Goal: Information Seeking & Learning: Learn about a topic

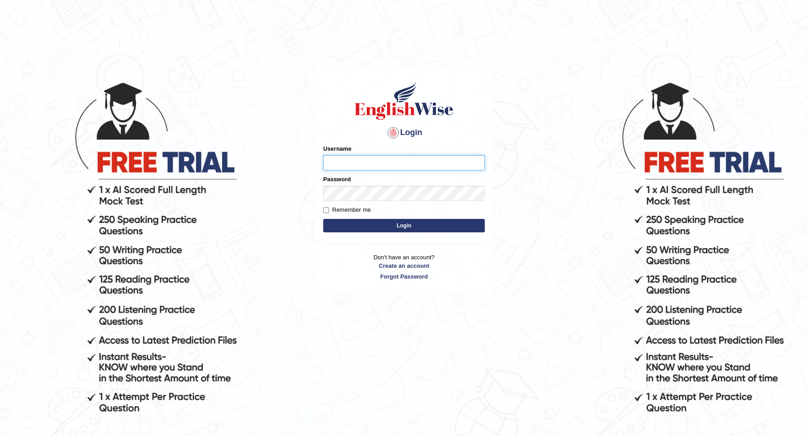
type input "Kshama_PS"
click at [428, 227] on button "Login" at bounding box center [404, 225] width 162 height 13
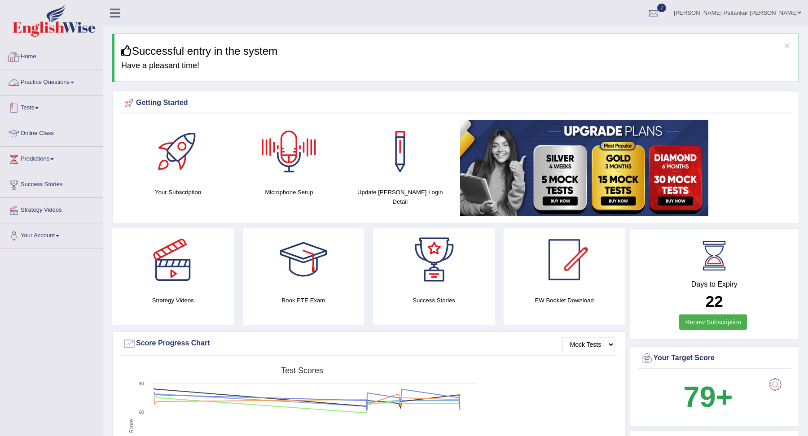
click at [61, 82] on link "Practice Questions" at bounding box center [51, 81] width 102 height 22
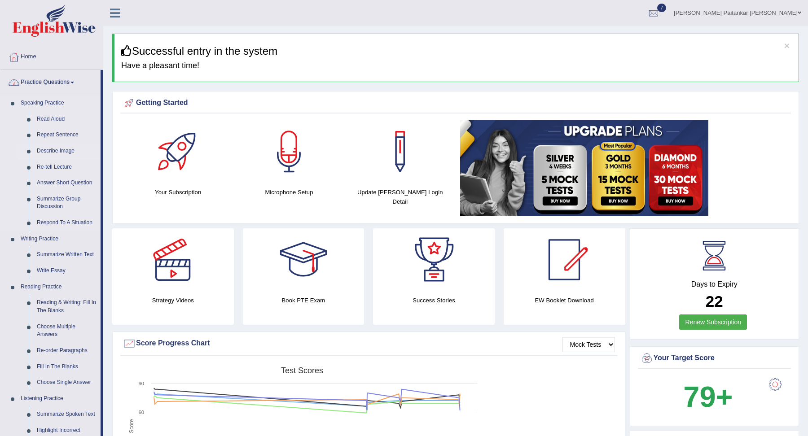
scroll to position [64, 0]
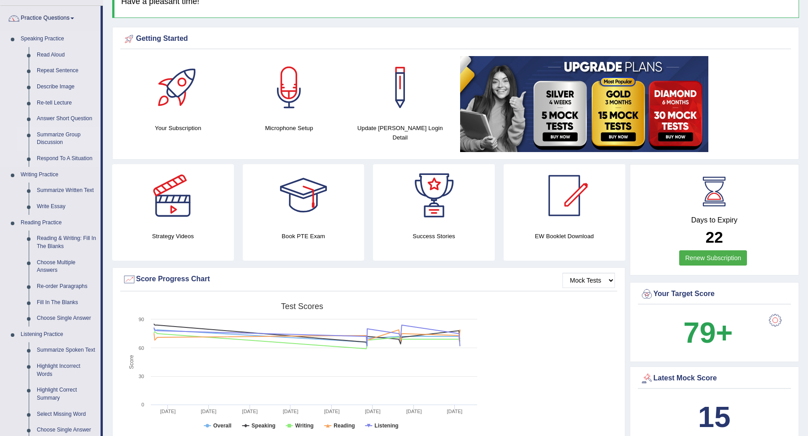
click at [66, 130] on link "Summarize Group Discussion" at bounding box center [67, 139] width 68 height 24
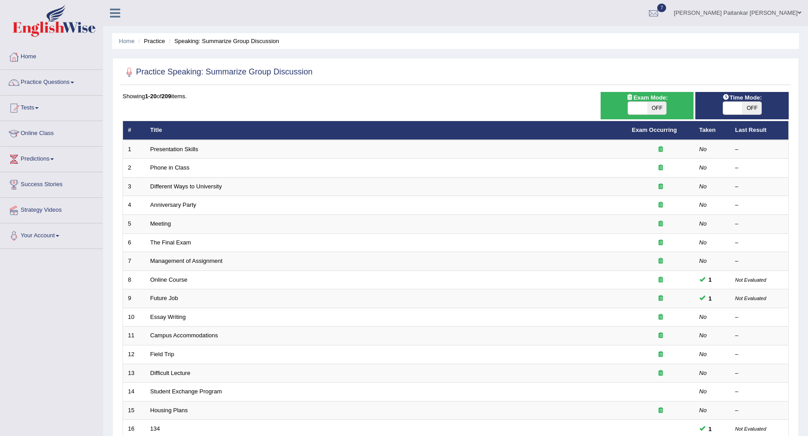
click at [651, 118] on div "Exam Mode: ON OFF" at bounding box center [646, 105] width 93 height 27
click at [653, 111] on span "OFF" at bounding box center [656, 108] width 19 height 13
checkbox input "true"
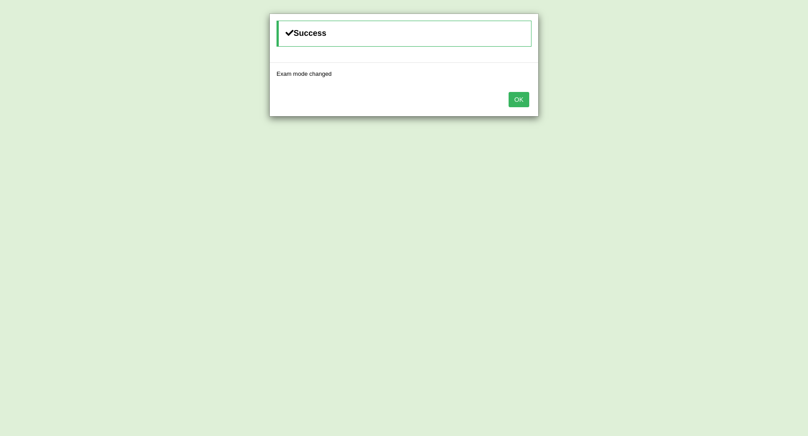
click at [533, 101] on div "OK" at bounding box center [404, 100] width 268 height 31
click at [528, 100] on button "OK" at bounding box center [518, 99] width 21 height 15
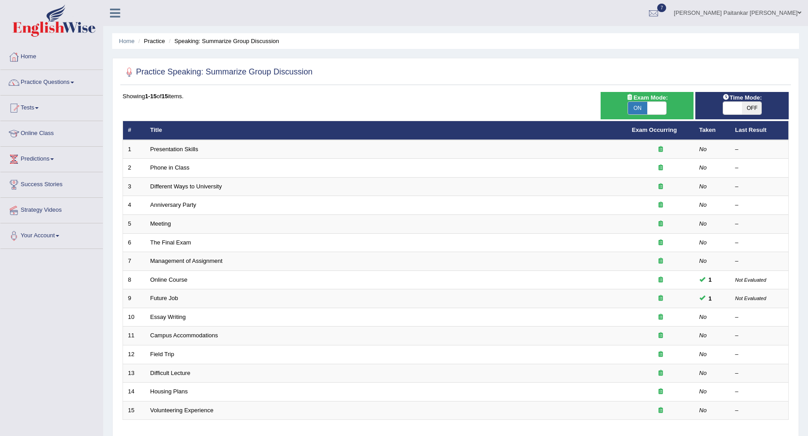
click at [716, 110] on div "ON OFF" at bounding box center [742, 107] width 84 height 13
click at [739, 111] on span at bounding box center [732, 108] width 19 height 13
checkbox input "true"
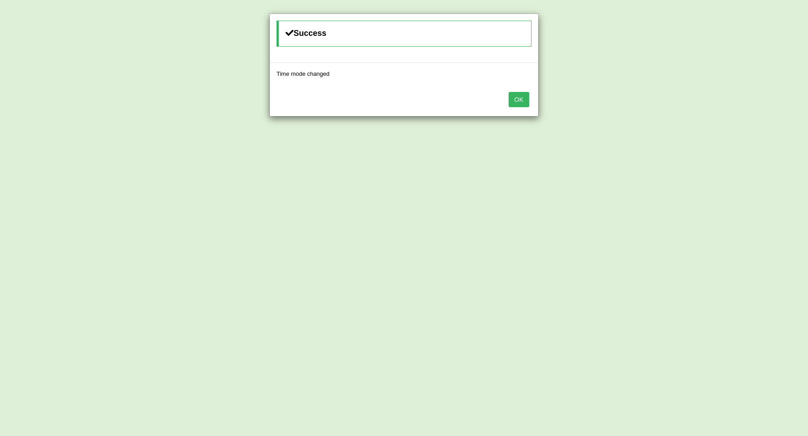
click at [520, 92] on button "OK" at bounding box center [518, 99] width 21 height 15
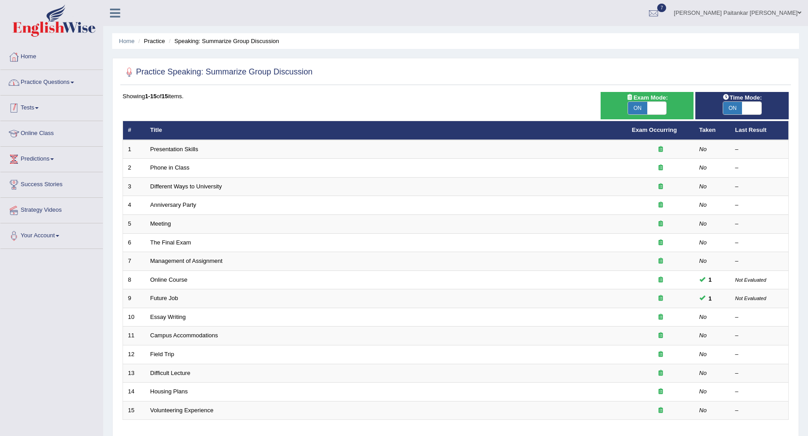
click at [80, 82] on link "Practice Questions" at bounding box center [51, 81] width 102 height 22
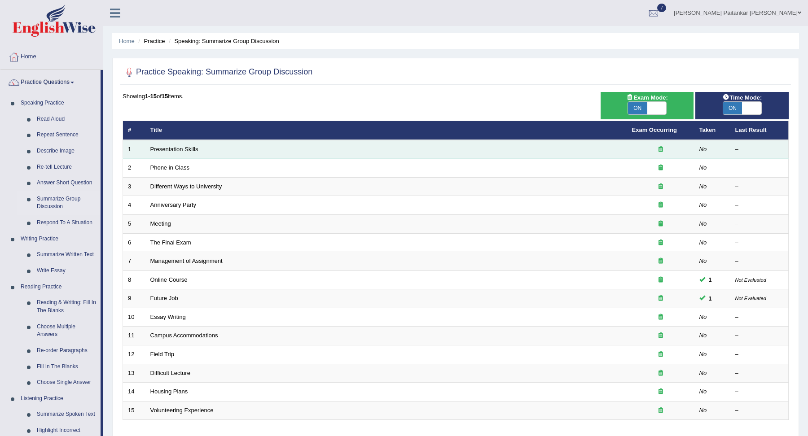
click at [159, 153] on td "Presentation Skills" at bounding box center [386, 149] width 482 height 19
click at [161, 153] on td "Presentation Skills" at bounding box center [386, 149] width 482 height 19
click at [175, 150] on link "Presentation Skills" at bounding box center [174, 149] width 48 height 7
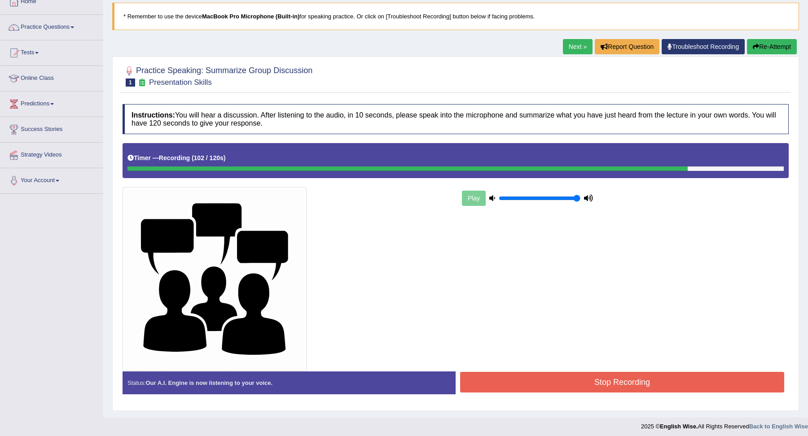
scroll to position [57, 0]
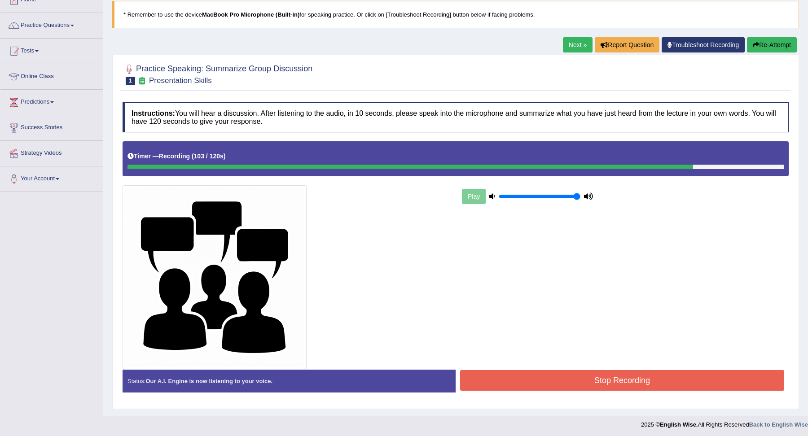
click at [603, 389] on div "Stop Recording" at bounding box center [622, 381] width 333 height 23
click at [595, 382] on button "Stop Recording" at bounding box center [622, 380] width 324 height 21
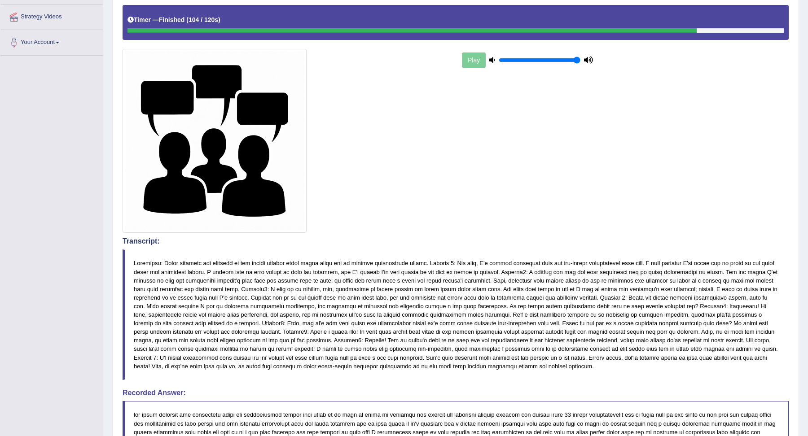
scroll to position [0, 0]
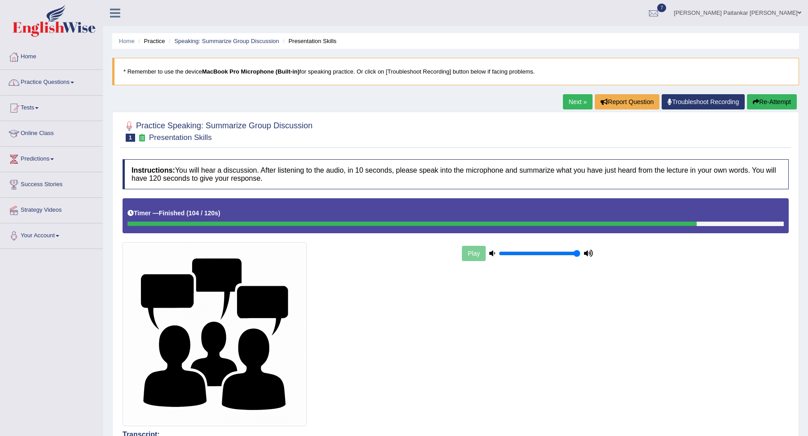
click at [71, 86] on link "Practice Questions" at bounding box center [51, 81] width 102 height 22
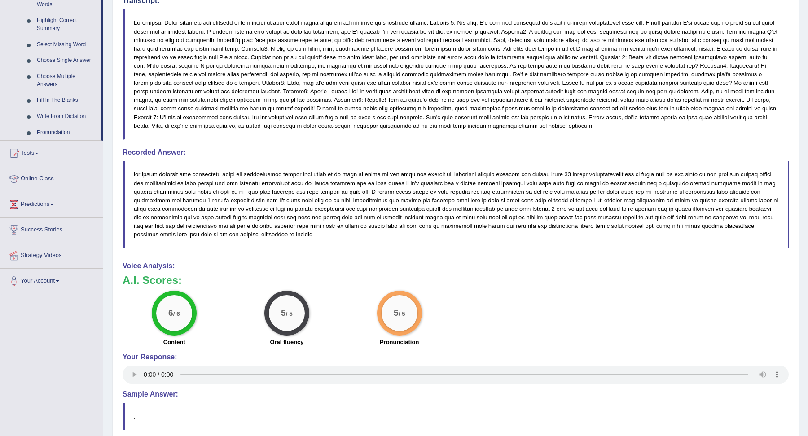
scroll to position [503, 0]
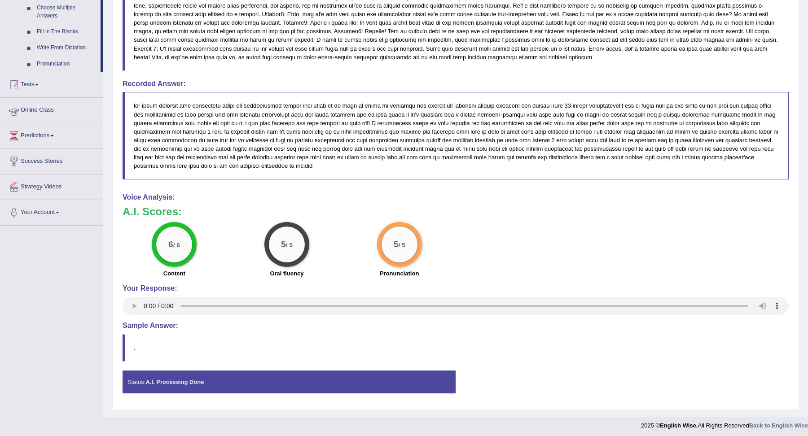
click at [47, 88] on link "Tests" at bounding box center [51, 83] width 102 height 22
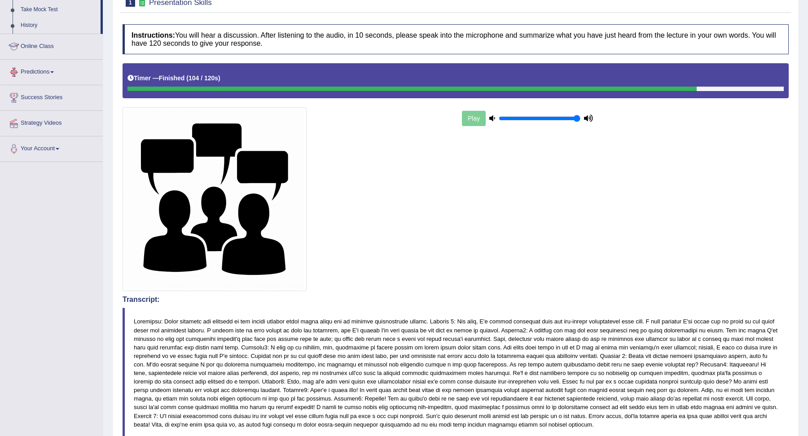
scroll to position [97, 0]
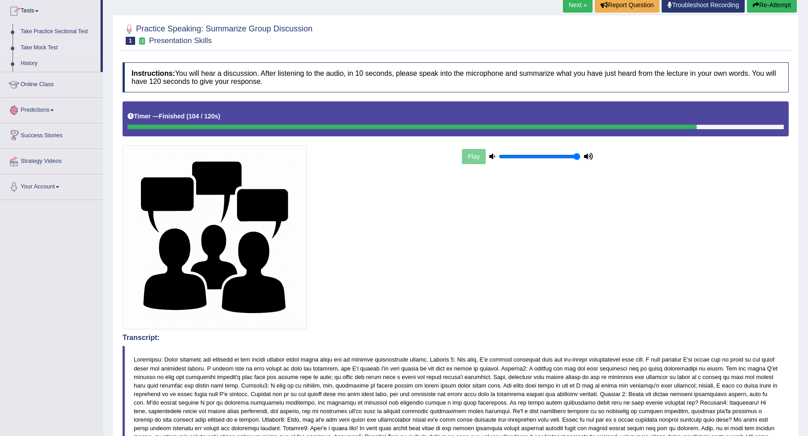
click at [52, 48] on link "Take Mock Test" at bounding box center [59, 48] width 84 height 16
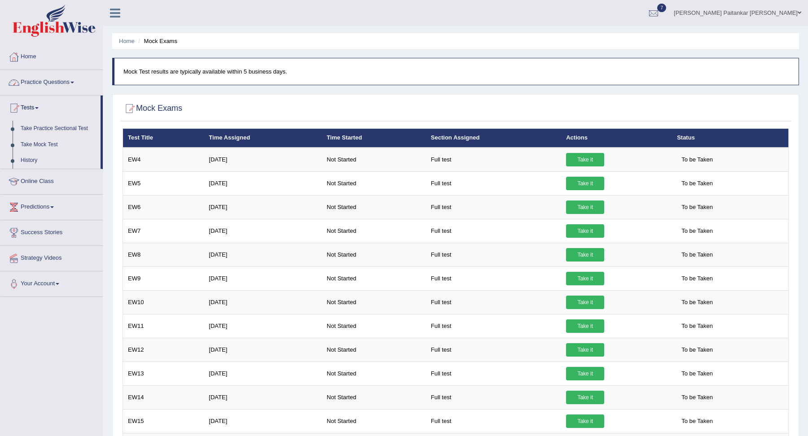
click at [59, 79] on link "Practice Questions" at bounding box center [51, 81] width 102 height 22
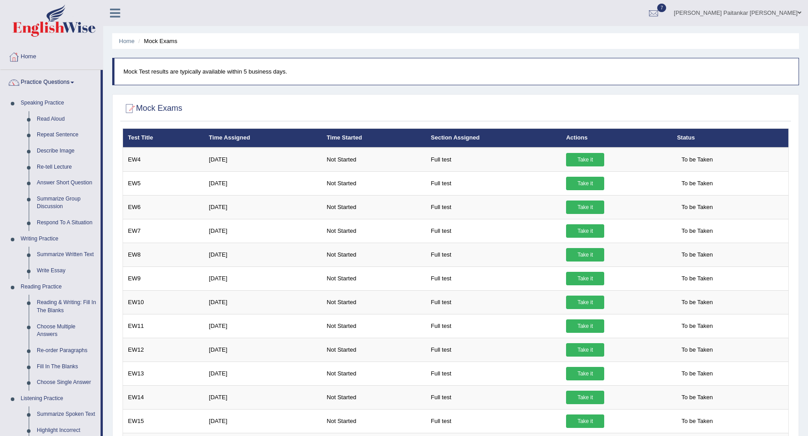
click at [660, 18] on div at bounding box center [653, 13] width 13 height 13
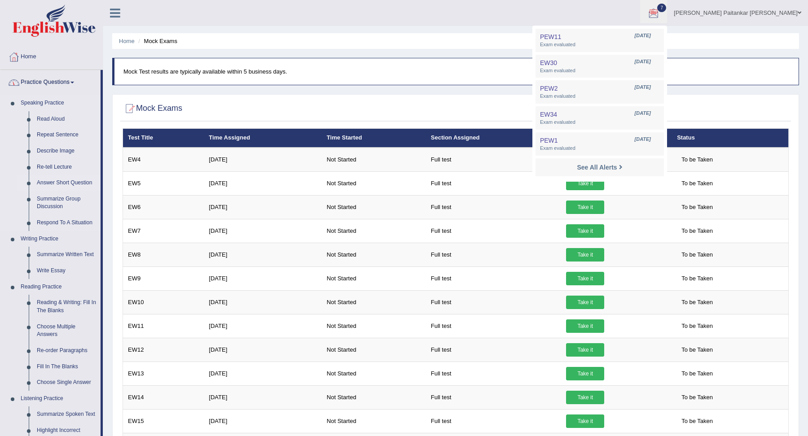
click at [64, 182] on link "Answer Short Question" at bounding box center [67, 183] width 68 height 16
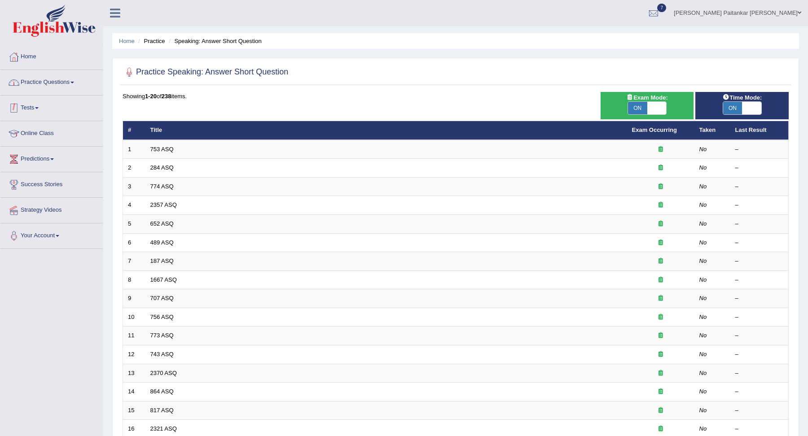
click at [61, 84] on link "Practice Questions" at bounding box center [51, 81] width 102 height 22
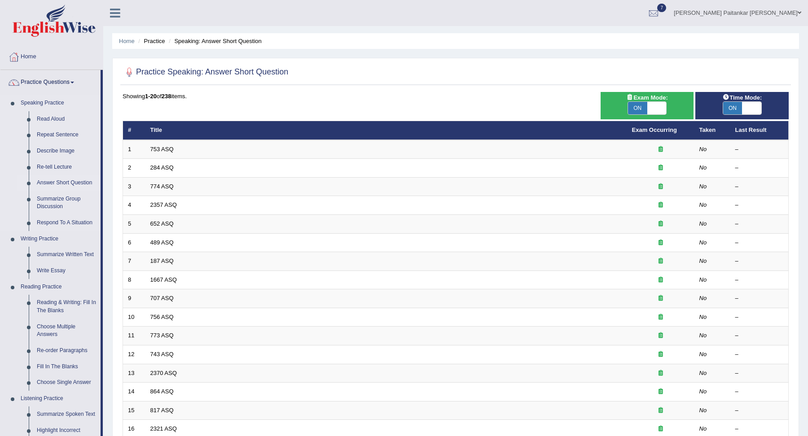
click at [63, 180] on link "Answer Short Question" at bounding box center [67, 183] width 68 height 16
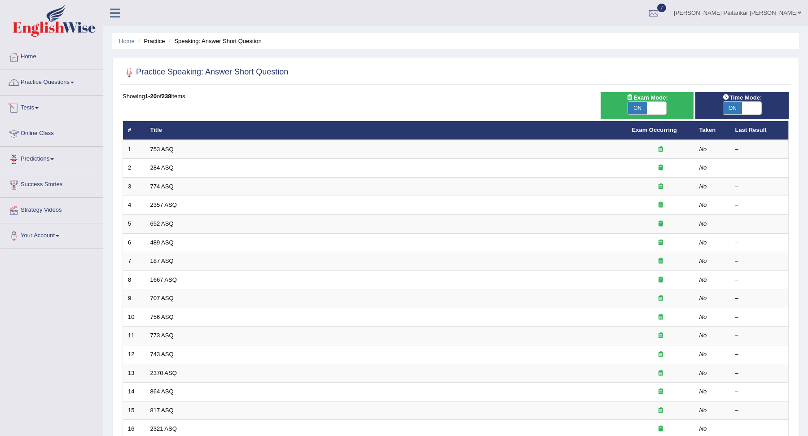
click at [73, 85] on link "Practice Questions" at bounding box center [51, 81] width 102 height 22
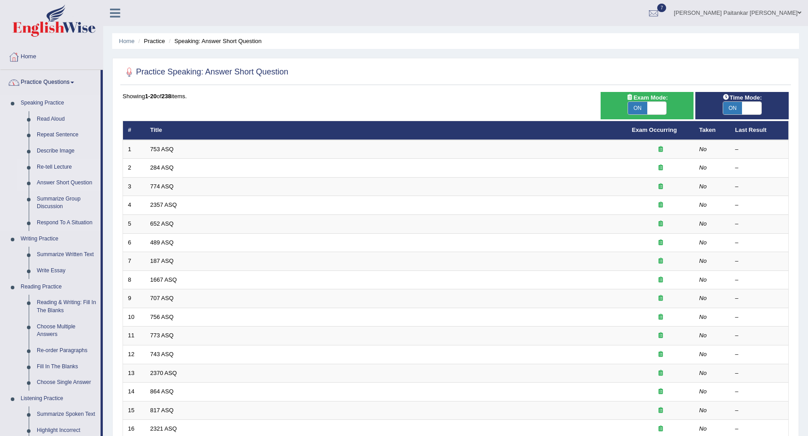
click at [60, 169] on link "Re-tell Lecture" at bounding box center [67, 167] width 68 height 16
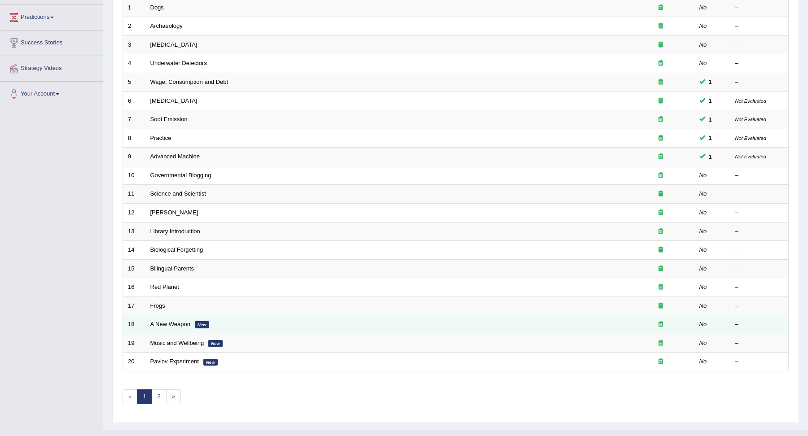
scroll to position [153, 0]
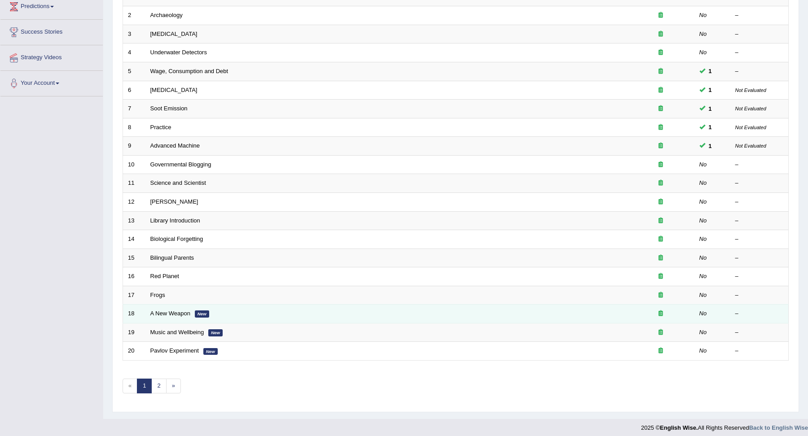
click at [187, 306] on td "A New Weapon New" at bounding box center [386, 314] width 482 height 19
click at [183, 310] on link "A New Weapon" at bounding box center [170, 313] width 40 height 7
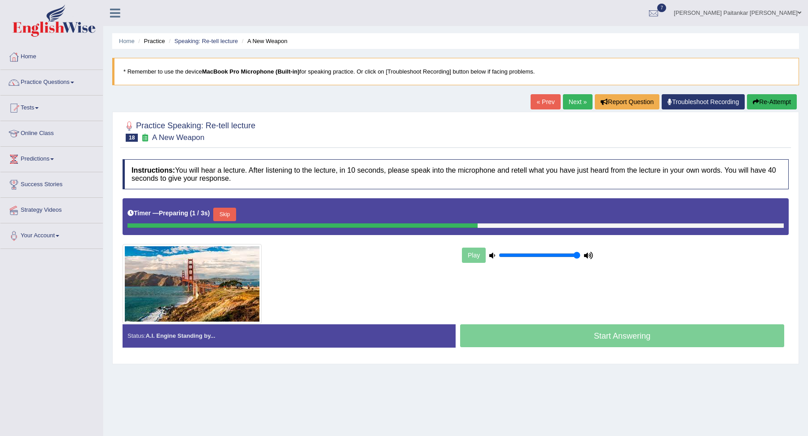
click at [232, 216] on button "Skip" at bounding box center [224, 214] width 22 height 13
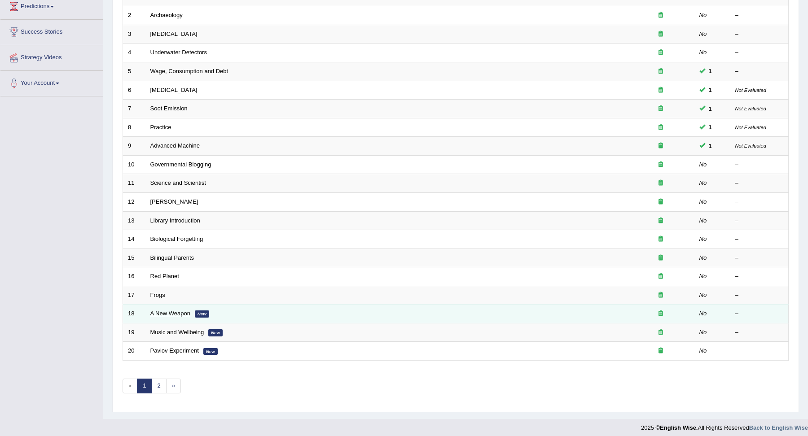
click at [168, 310] on link "A New Weapon" at bounding box center [170, 313] width 40 height 7
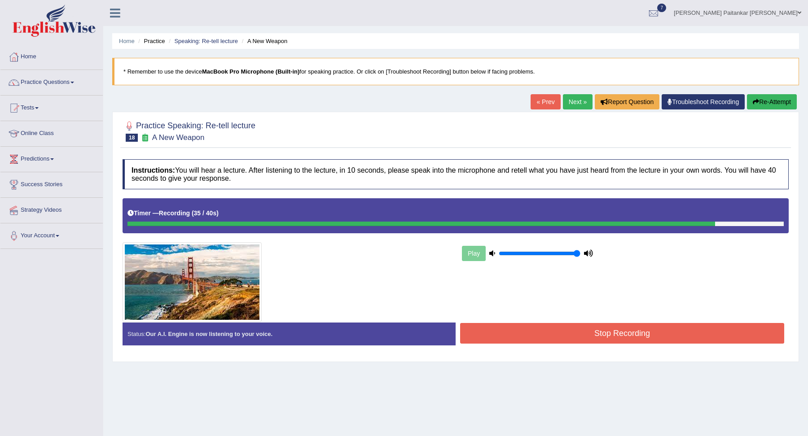
click at [500, 327] on button "Stop Recording" at bounding box center [622, 333] width 324 height 21
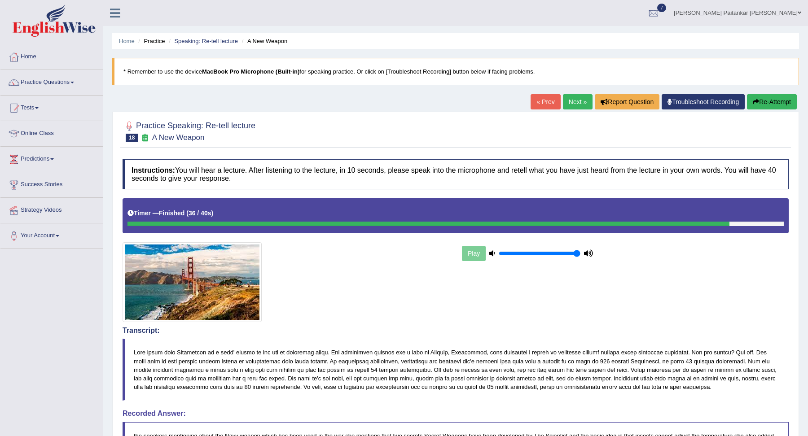
click at [569, 103] on link "Next »" at bounding box center [578, 101] width 30 height 15
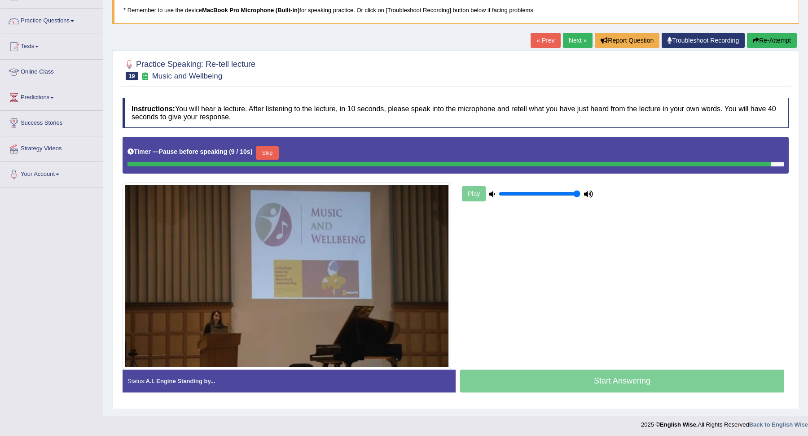
scroll to position [60, 0]
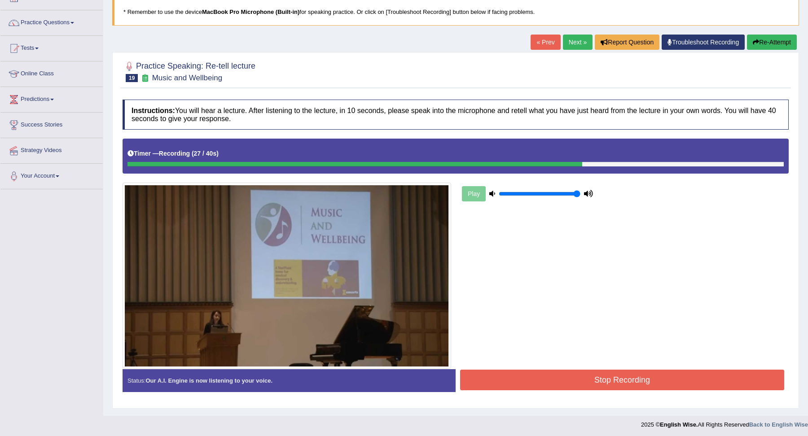
click at [575, 379] on button "Stop Recording" at bounding box center [622, 380] width 324 height 21
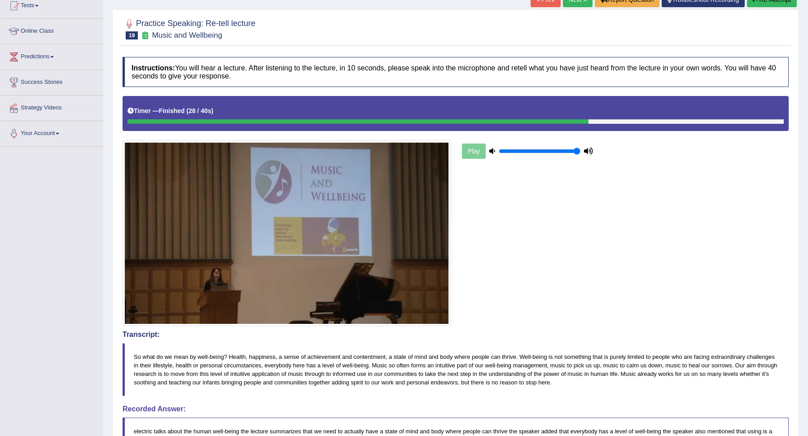
scroll to position [0, 0]
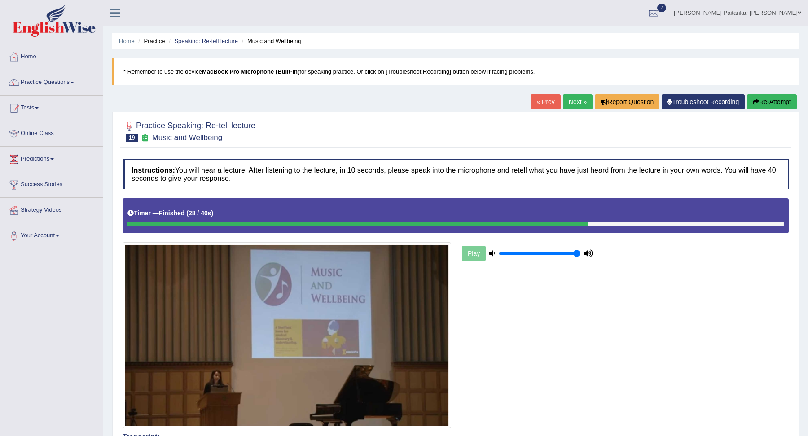
click at [15, 76] on div at bounding box center [13, 82] width 13 height 13
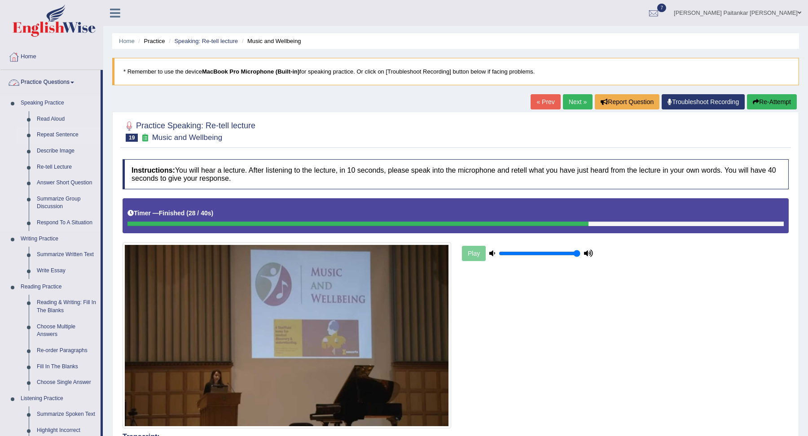
click at [57, 131] on link "Repeat Sentence" at bounding box center [67, 135] width 68 height 16
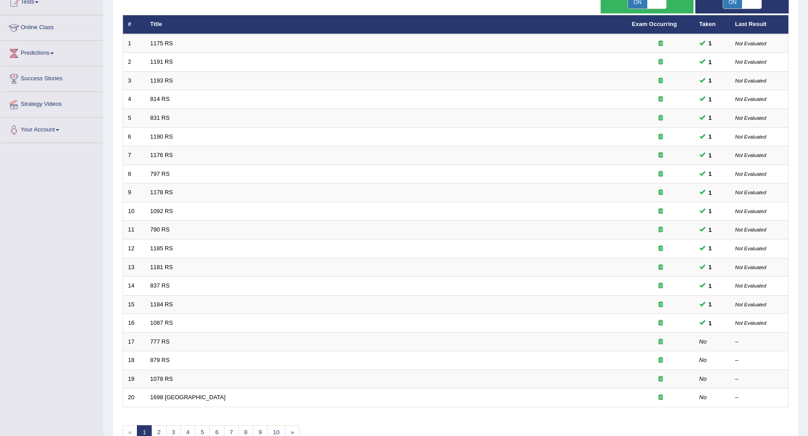
scroll to position [153, 0]
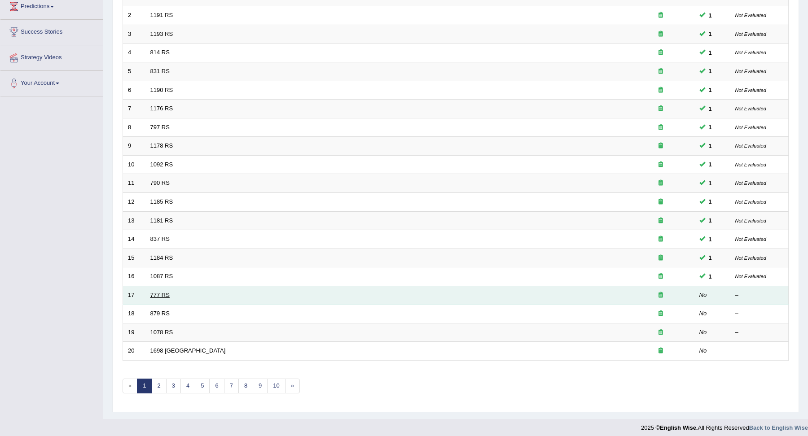
click at [165, 292] on link "777 RS" at bounding box center [159, 295] width 19 height 7
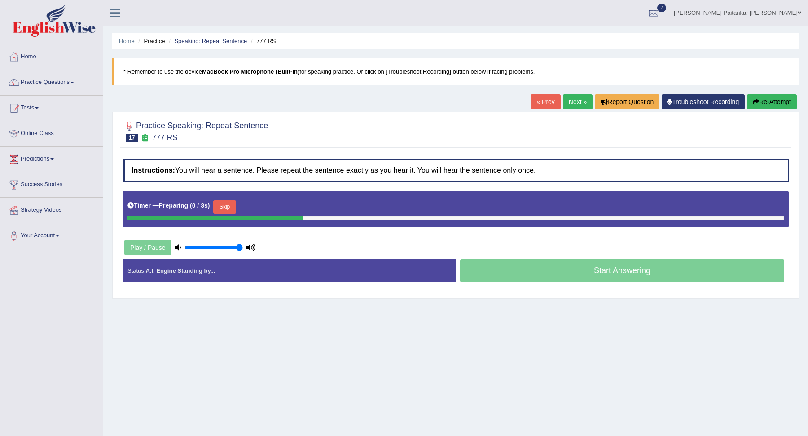
click at [214, 206] on div "Timer — Preparing ( 0 / 3s ) Skip" at bounding box center [455, 207] width 656 height 18
click at [230, 206] on button "Skip" at bounding box center [224, 206] width 22 height 13
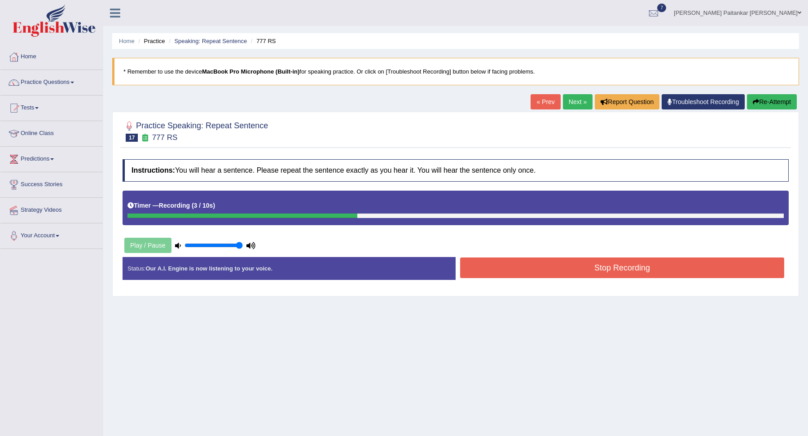
click at [648, 264] on button "Stop Recording" at bounding box center [622, 268] width 324 height 21
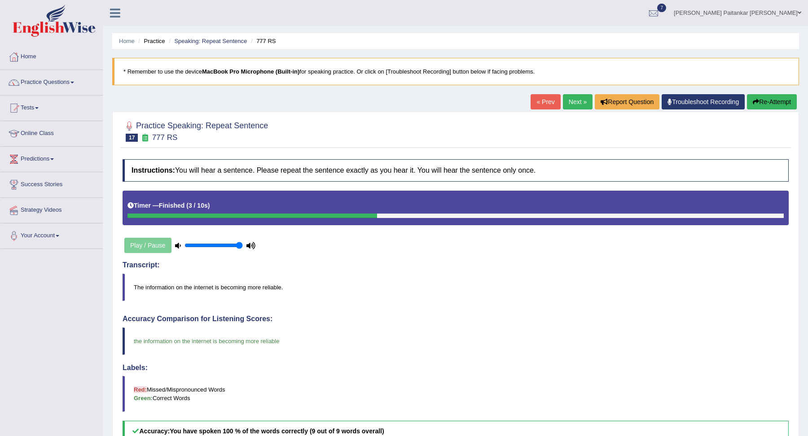
click at [576, 109] on div "« Prev Next » Report Question Troubleshoot Recording Re-Attempt" at bounding box center [664, 103] width 268 height 18
click at [576, 109] on link "Next »" at bounding box center [578, 101] width 30 height 15
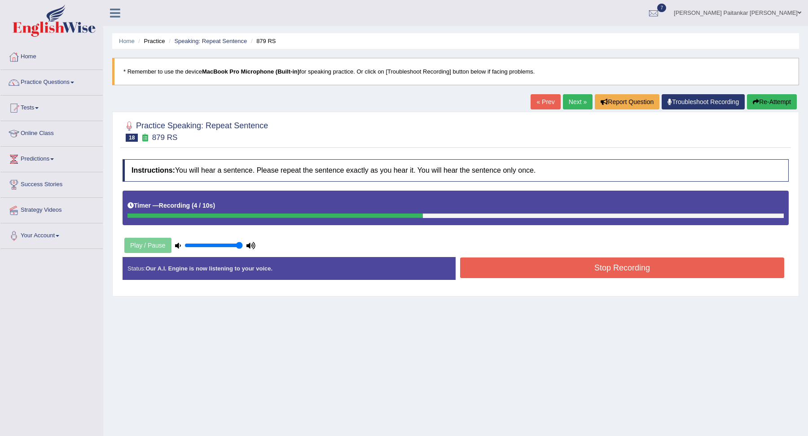
click at [560, 277] on div "Stop Recording" at bounding box center [622, 269] width 333 height 23
click at [565, 262] on button "Stop Recording" at bounding box center [622, 268] width 324 height 21
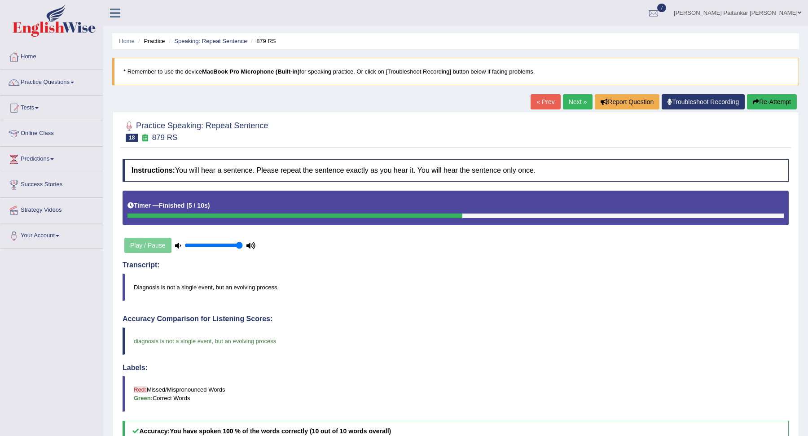
click at [574, 100] on link "Next »" at bounding box center [578, 101] width 30 height 15
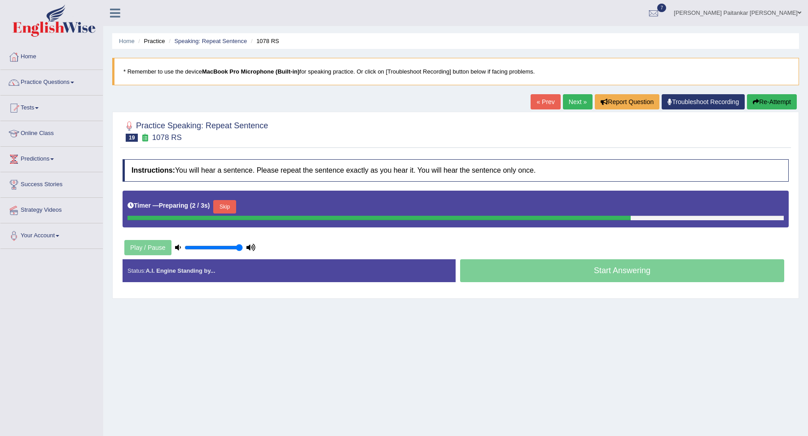
click at [225, 203] on button "Skip" at bounding box center [224, 206] width 22 height 13
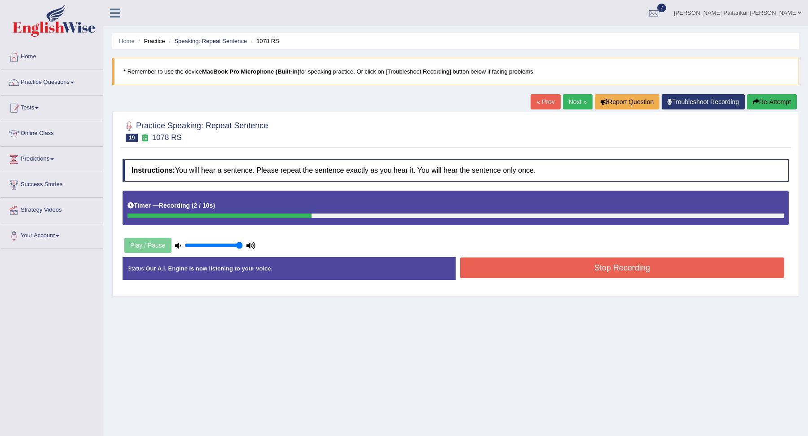
click at [583, 265] on button "Stop Recording" at bounding box center [622, 268] width 324 height 21
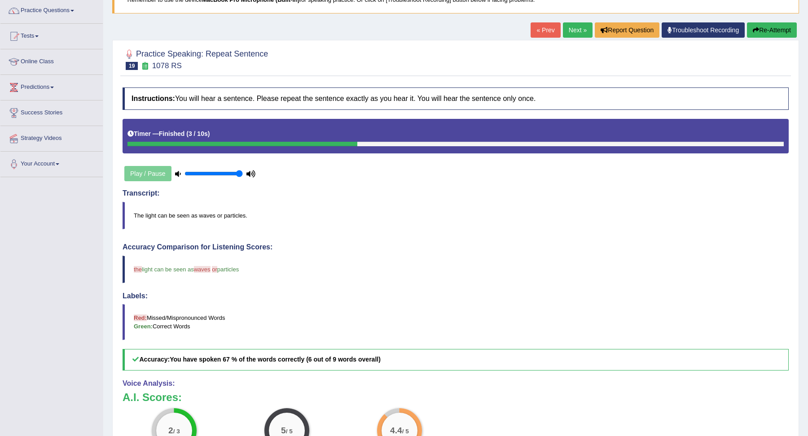
scroll to position [55, 0]
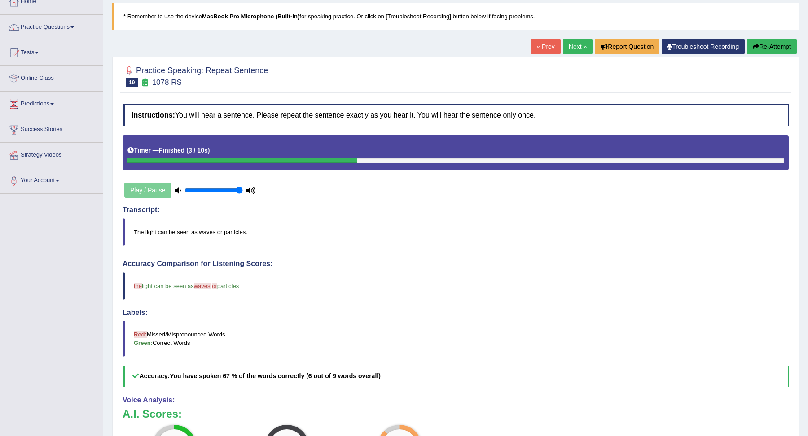
click at [579, 46] on link "Next »" at bounding box center [578, 46] width 30 height 15
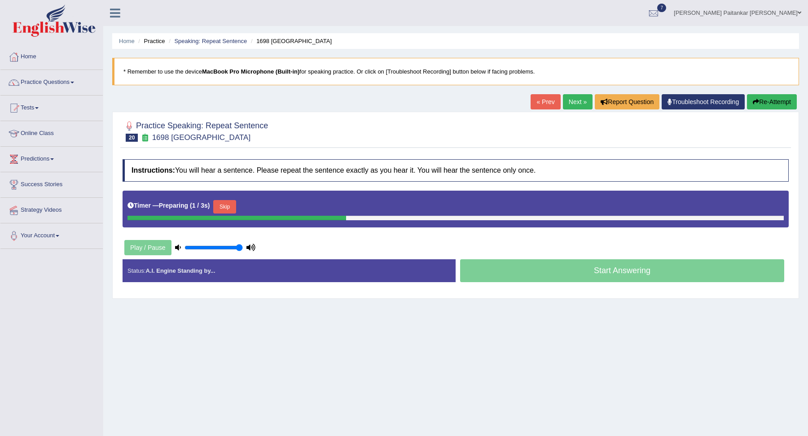
click at [233, 202] on button "Skip" at bounding box center [224, 206] width 22 height 13
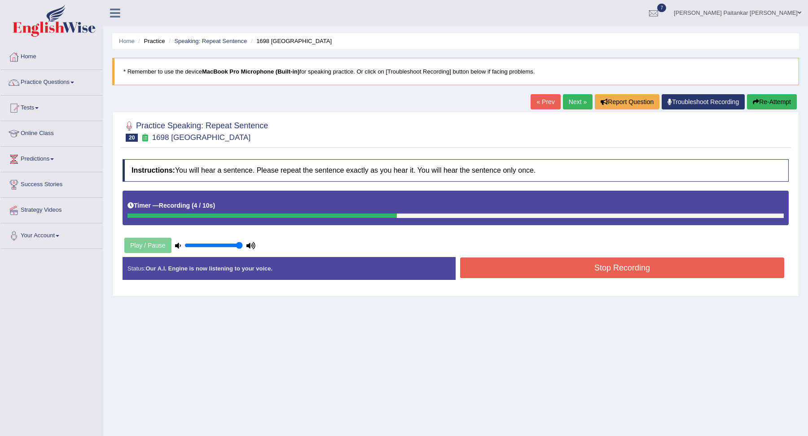
click at [508, 267] on button "Stop Recording" at bounding box center [622, 268] width 324 height 21
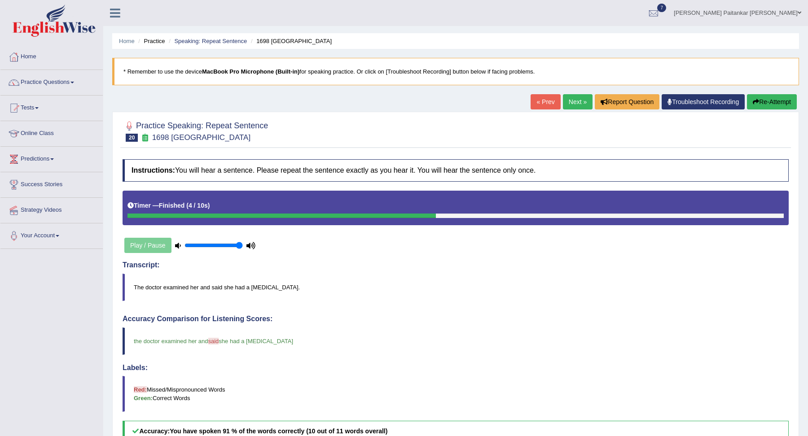
click at [564, 101] on link "Next »" at bounding box center [578, 101] width 30 height 15
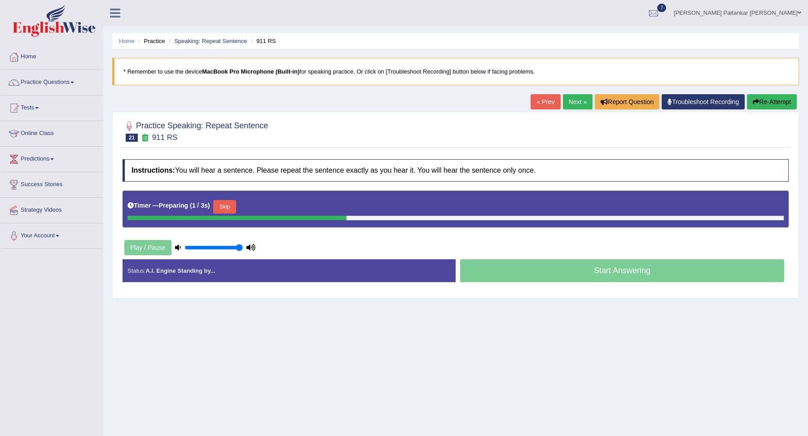
click at [223, 203] on button "Skip" at bounding box center [224, 206] width 22 height 13
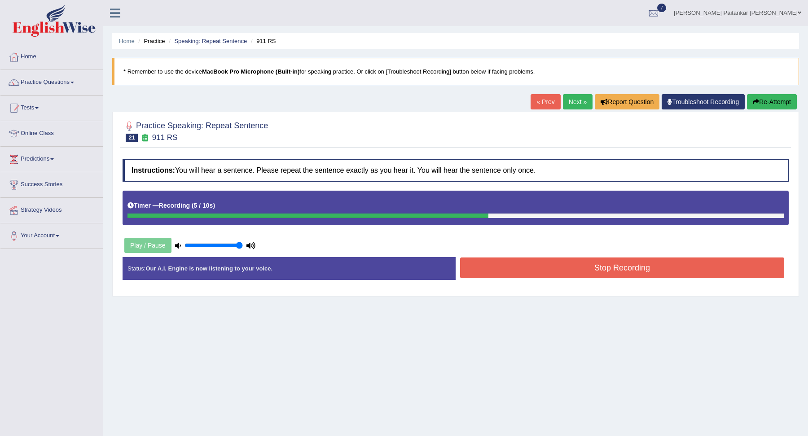
click at [495, 262] on button "Stop Recording" at bounding box center [622, 268] width 324 height 21
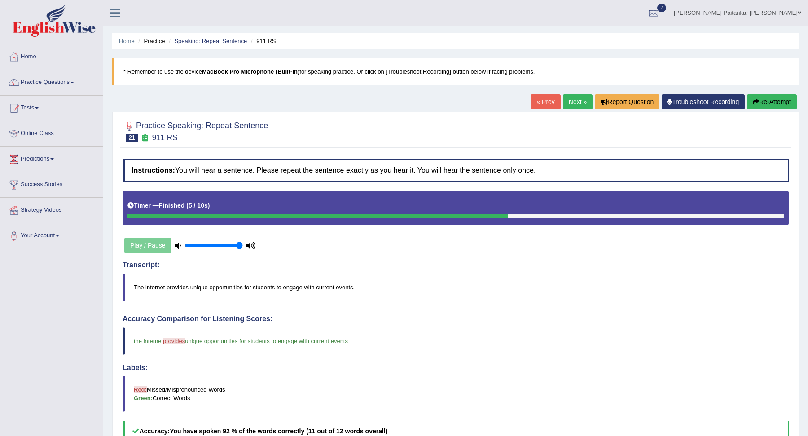
click at [575, 93] on div "Home Practice Speaking: Repeat Sentence 911 RS * Remember to use the device Mac…" at bounding box center [455, 311] width 705 height 622
click at [569, 101] on link "Next »" at bounding box center [578, 101] width 30 height 15
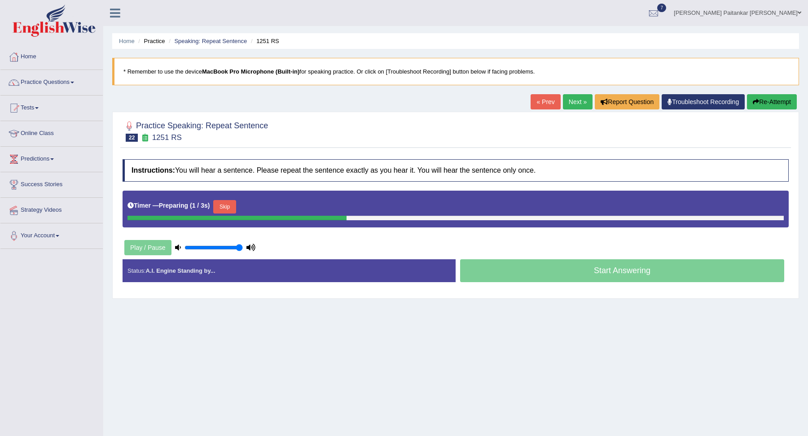
click at [226, 207] on button "Skip" at bounding box center [224, 206] width 22 height 13
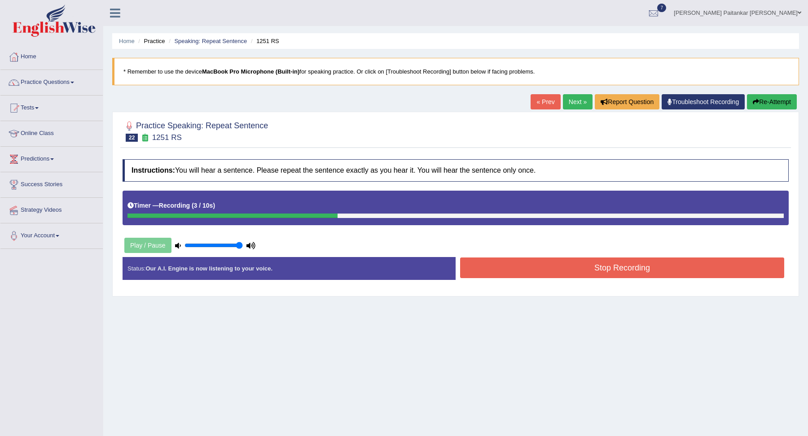
click at [574, 253] on div "Instructions: You will hear a sentence. Please repeat the sentence exactly as y…" at bounding box center [455, 223] width 671 height 137
click at [567, 254] on div "Instructions: You will hear a sentence. Please repeat the sentence exactly as y…" at bounding box center [455, 223] width 671 height 137
click at [561, 266] on button "Stop Recording" at bounding box center [622, 268] width 324 height 21
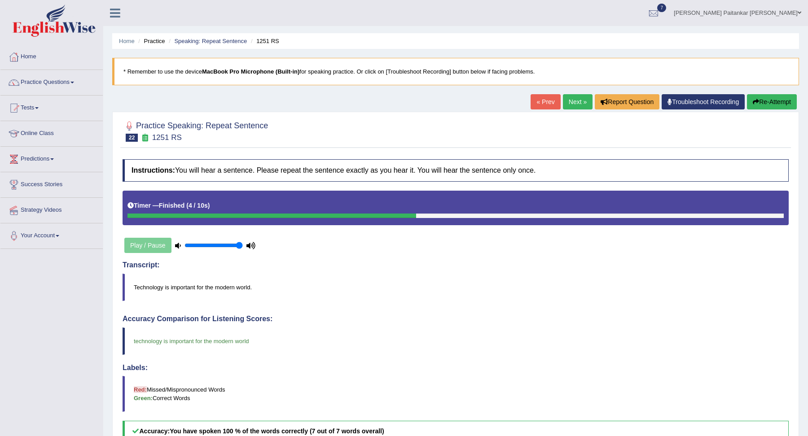
click at [571, 99] on link "Next »" at bounding box center [578, 101] width 30 height 15
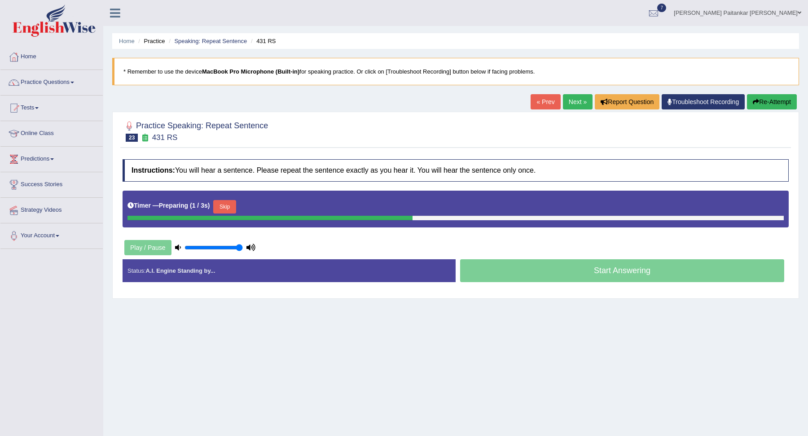
click at [220, 200] on button "Skip" at bounding box center [224, 206] width 22 height 13
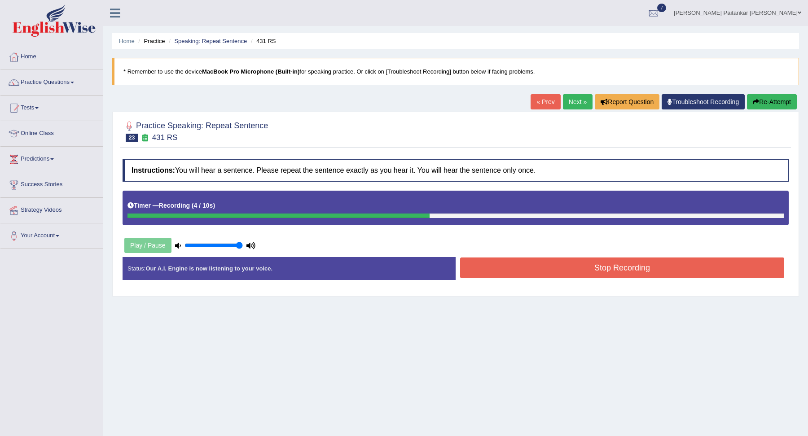
click at [563, 261] on button "Stop Recording" at bounding box center [622, 268] width 324 height 21
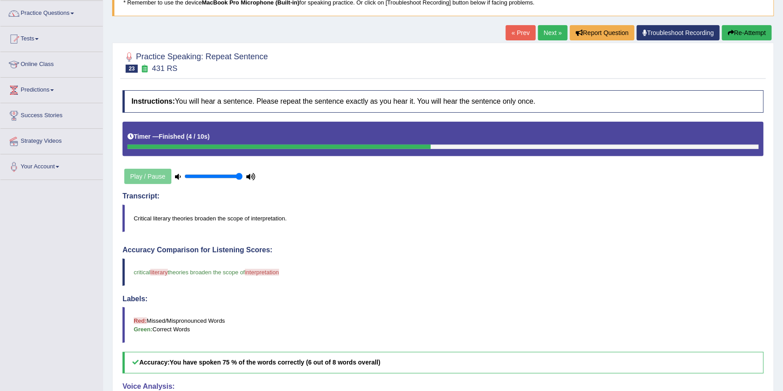
scroll to position [48, 0]
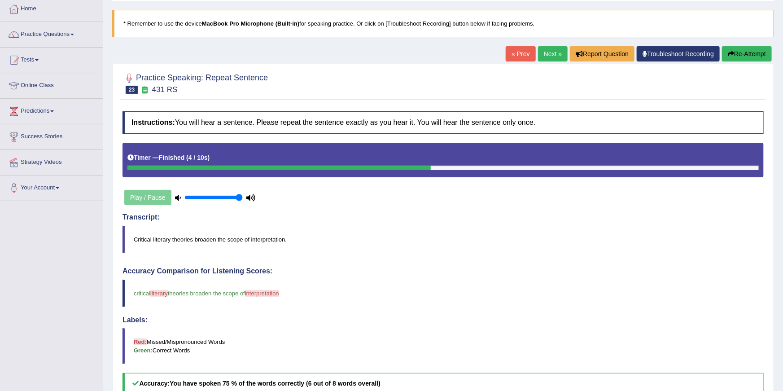
click at [547, 57] on link "Next »" at bounding box center [553, 53] width 30 height 15
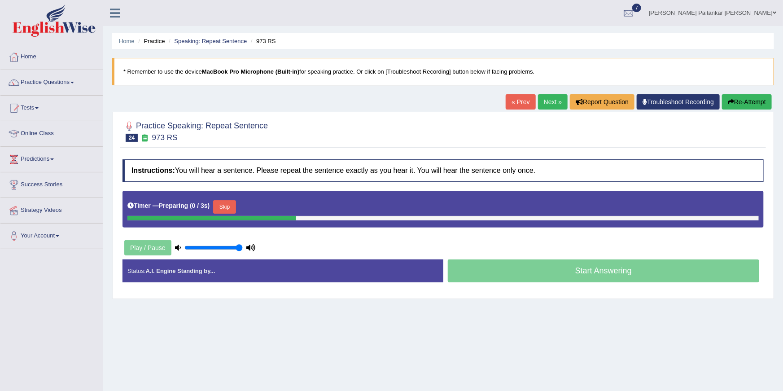
drag, startPoint x: 0, startPoint y: 0, endPoint x: 225, endPoint y: 210, distance: 308.3
click at [225, 210] on button "Skip" at bounding box center [224, 206] width 22 height 13
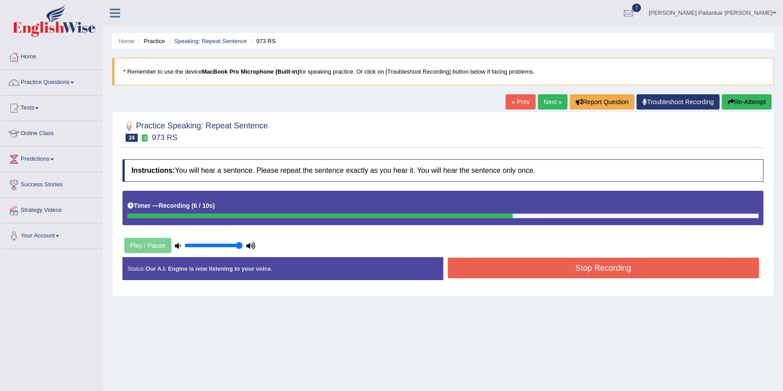
drag, startPoint x: 225, startPoint y: 210, endPoint x: 490, endPoint y: 259, distance: 268.8
click at [490, 259] on button "Stop Recording" at bounding box center [604, 268] width 312 height 21
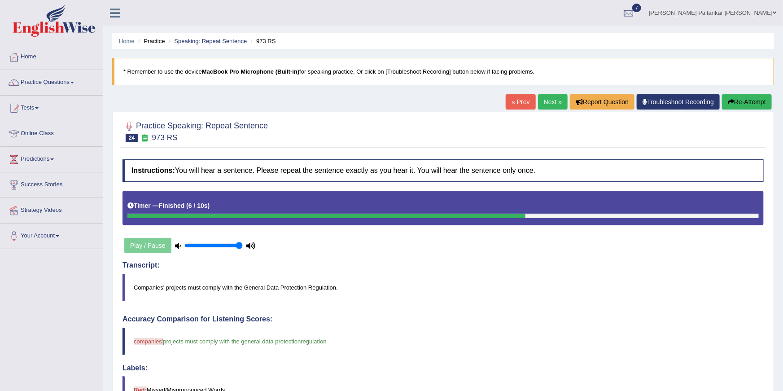
drag, startPoint x: 490, startPoint y: 259, endPoint x: 549, endPoint y: 105, distance: 165.8
click at [549, 105] on link "Next »" at bounding box center [553, 101] width 30 height 15
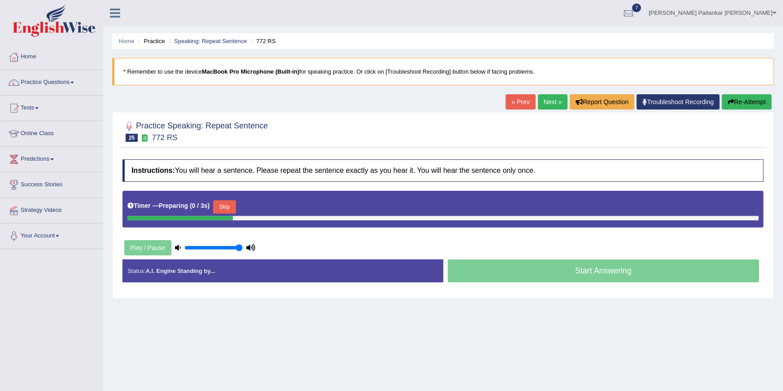
click at [224, 208] on button "Skip" at bounding box center [224, 206] width 22 height 13
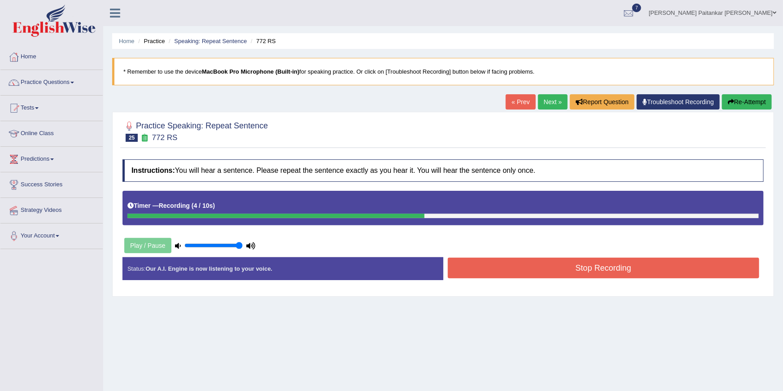
drag, startPoint x: 0, startPoint y: 0, endPoint x: 521, endPoint y: 272, distance: 587.6
click at [521, 272] on button "Stop Recording" at bounding box center [604, 268] width 312 height 21
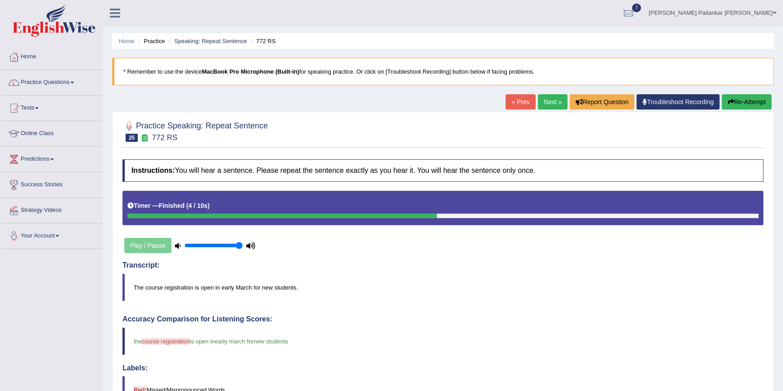
drag, startPoint x: 521, startPoint y: 272, endPoint x: 553, endPoint y: 108, distance: 167.8
click at [553, 108] on link "Next »" at bounding box center [553, 101] width 30 height 15
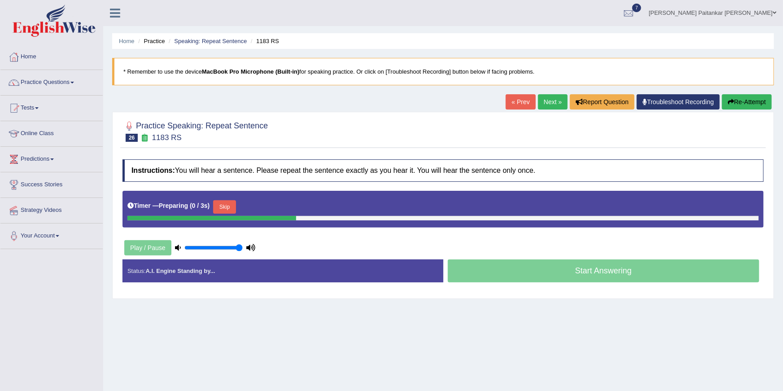
drag, startPoint x: 0, startPoint y: 0, endPoint x: 224, endPoint y: 204, distance: 303.1
click at [224, 204] on button "Skip" at bounding box center [224, 206] width 22 height 13
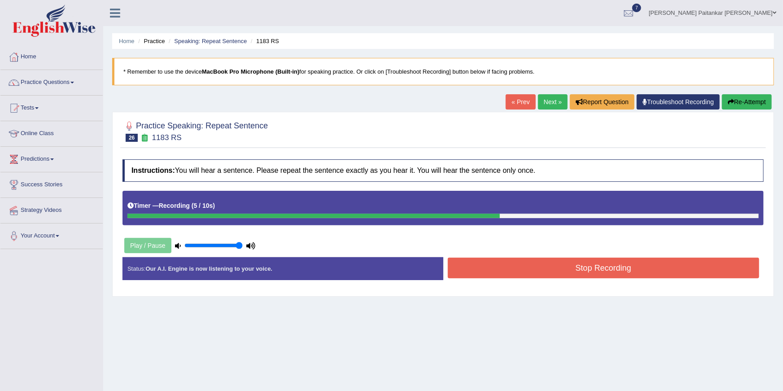
drag, startPoint x: 224, startPoint y: 204, endPoint x: 500, endPoint y: 265, distance: 282.7
click at [500, 265] on button "Stop Recording" at bounding box center [604, 268] width 312 height 21
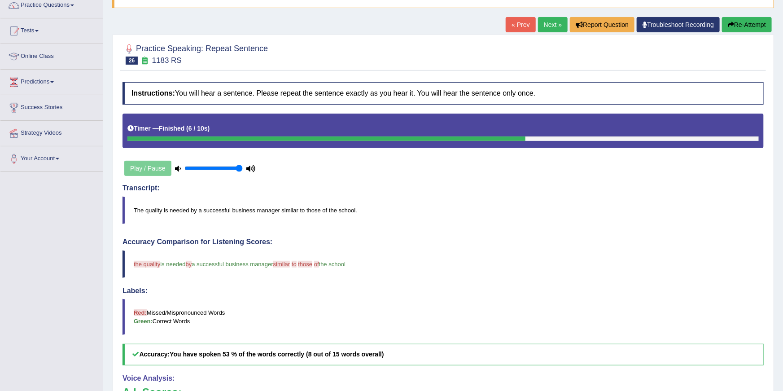
scroll to position [69, 0]
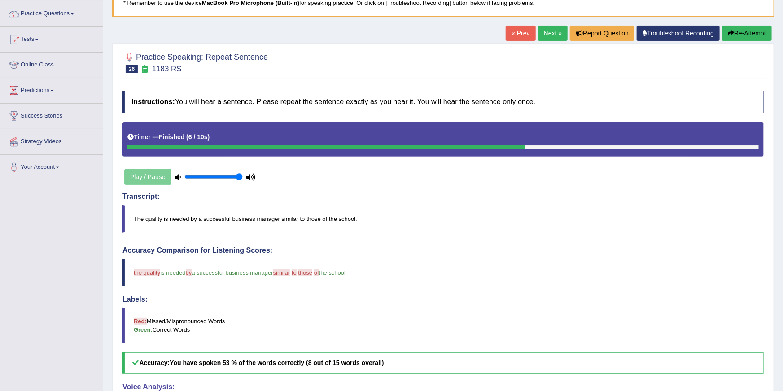
drag, startPoint x: 500, startPoint y: 265, endPoint x: 543, endPoint y: 35, distance: 234.2
click at [543, 35] on link "Next »" at bounding box center [553, 33] width 30 height 15
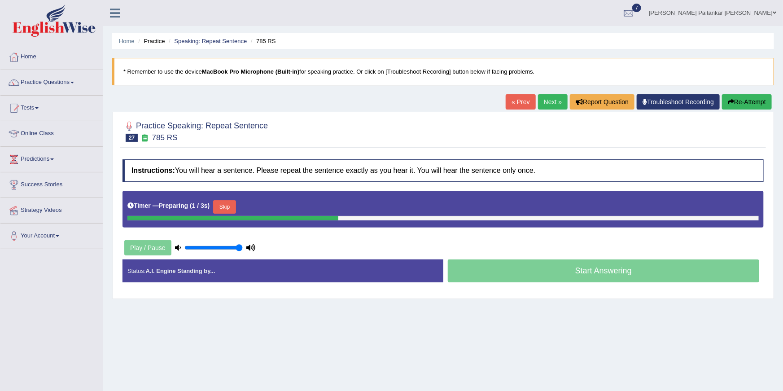
drag, startPoint x: 0, startPoint y: 0, endPoint x: 224, endPoint y: 205, distance: 304.0
click at [224, 205] on button "Skip" at bounding box center [224, 206] width 22 height 13
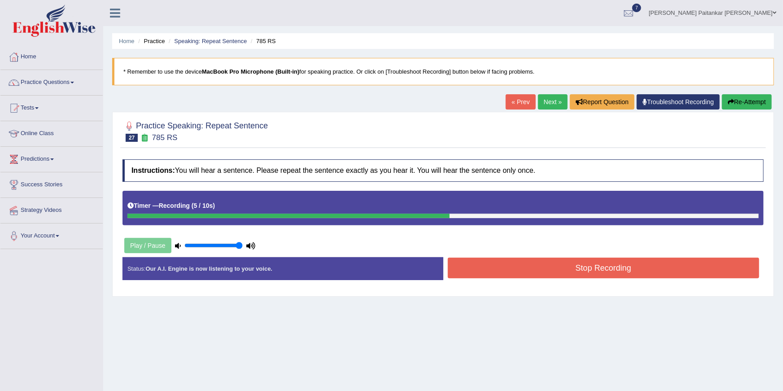
drag, startPoint x: 224, startPoint y: 205, endPoint x: 500, endPoint y: 271, distance: 282.9
click at [500, 271] on button "Stop Recording" at bounding box center [604, 268] width 312 height 21
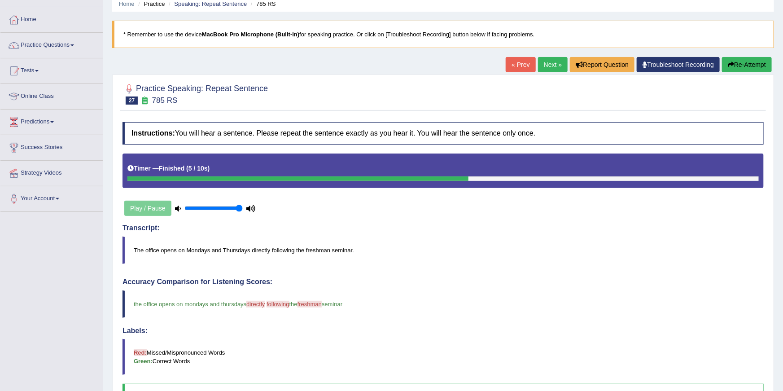
scroll to position [22, 0]
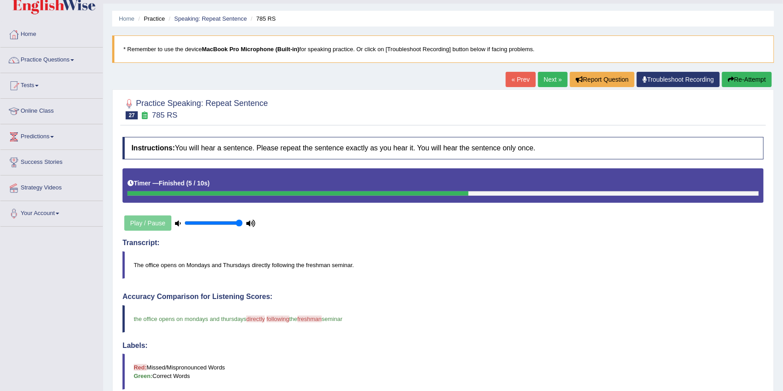
click at [544, 82] on link "Next »" at bounding box center [553, 79] width 30 height 15
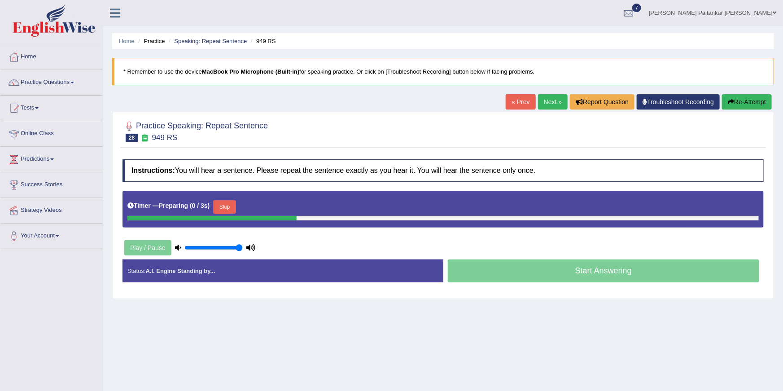
drag, startPoint x: 0, startPoint y: 0, endPoint x: 229, endPoint y: 202, distance: 305.6
click at [229, 202] on button "Skip" at bounding box center [224, 206] width 22 height 13
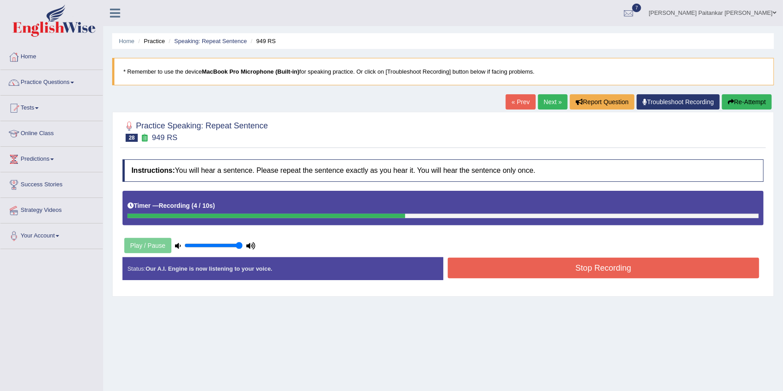
drag, startPoint x: 229, startPoint y: 202, endPoint x: 473, endPoint y: 279, distance: 255.5
click at [473, 279] on div "Stop Recording" at bounding box center [603, 269] width 321 height 23
drag, startPoint x: 473, startPoint y: 279, endPoint x: 476, endPoint y: 266, distance: 13.0
click at [476, 266] on button "Stop Recording" at bounding box center [604, 268] width 312 height 21
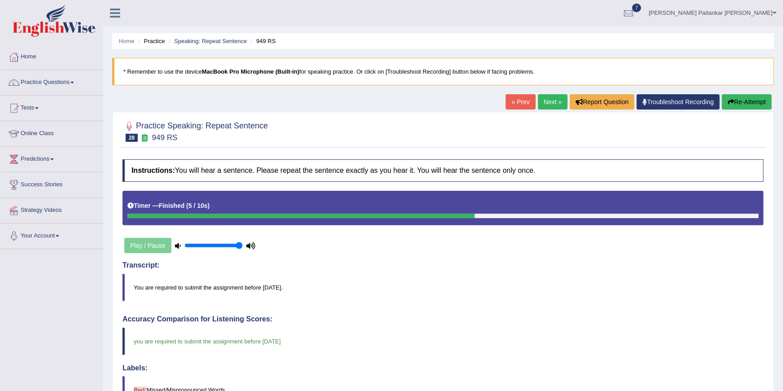
drag, startPoint x: 476, startPoint y: 266, endPoint x: 550, endPoint y: 107, distance: 175.3
click at [550, 107] on link "Next »" at bounding box center [553, 101] width 30 height 15
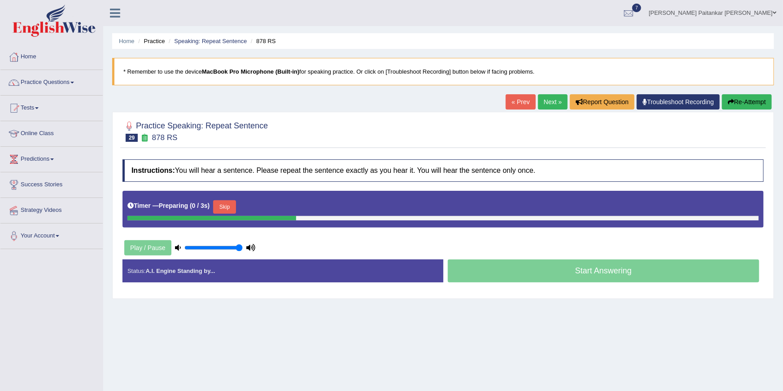
click at [235, 204] on button "Skip" at bounding box center [224, 206] width 22 height 13
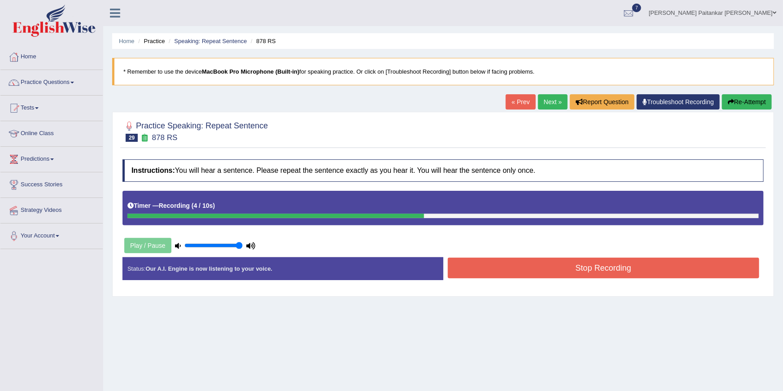
drag, startPoint x: 0, startPoint y: 0, endPoint x: 545, endPoint y: 274, distance: 609.8
click at [545, 274] on div "Status: Our A.I. Engine is now listening to your voice. Start Answering Stop Re…" at bounding box center [443, 273] width 641 height 32
click at [545, 273] on button "Stop Recording" at bounding box center [604, 268] width 312 height 21
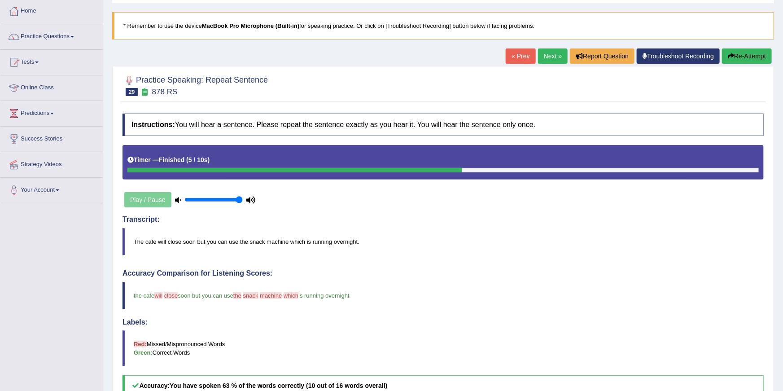
scroll to position [38, 0]
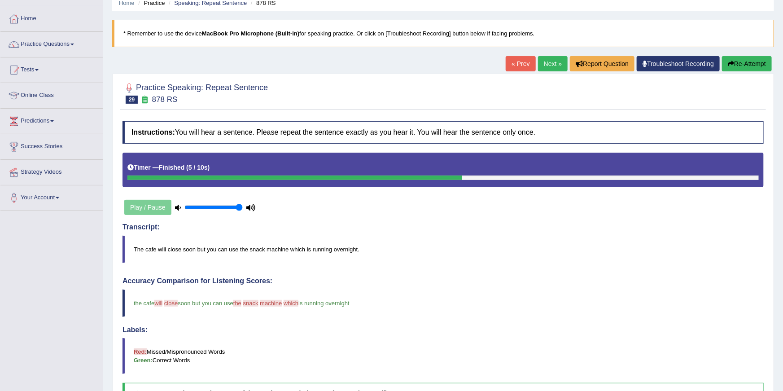
drag, startPoint x: 545, startPoint y: 273, endPoint x: 554, endPoint y: 69, distance: 204.8
click at [554, 69] on link "Next »" at bounding box center [553, 63] width 30 height 15
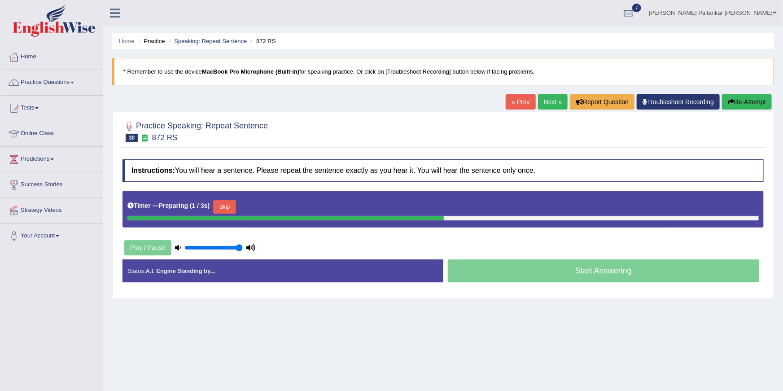
drag, startPoint x: 0, startPoint y: 0, endPoint x: 225, endPoint y: 213, distance: 309.9
click at [225, 213] on button "Skip" at bounding box center [224, 206] width 22 height 13
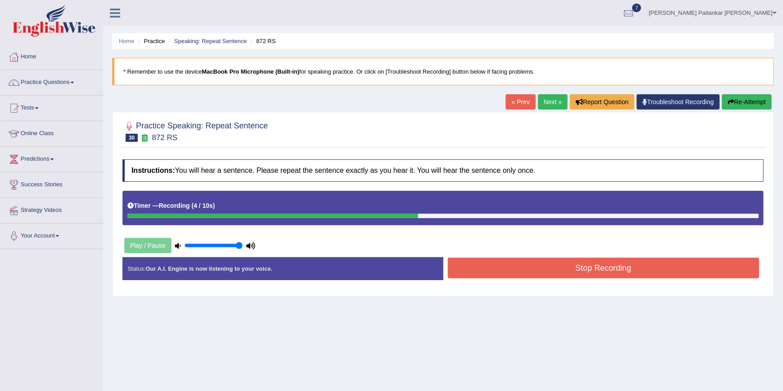
drag, startPoint x: 225, startPoint y: 213, endPoint x: 520, endPoint y: 273, distance: 301.0
click at [520, 273] on button "Stop Recording" at bounding box center [604, 268] width 312 height 21
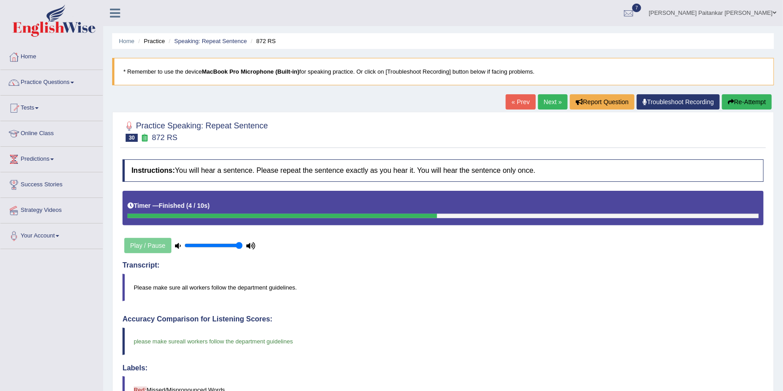
drag, startPoint x: 520, startPoint y: 273, endPoint x: 549, endPoint y: 98, distance: 177.8
click at [549, 98] on link "Next »" at bounding box center [553, 101] width 30 height 15
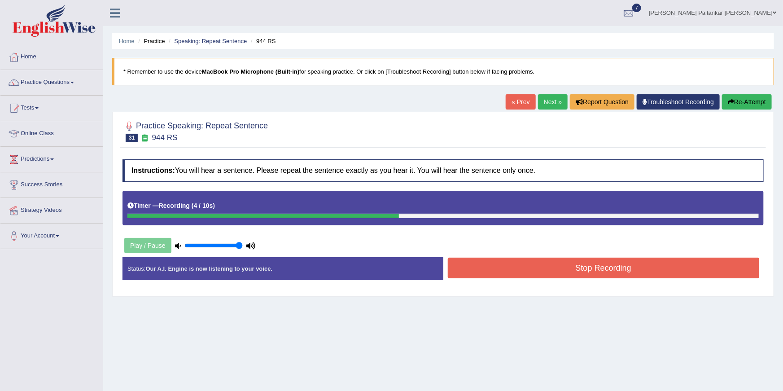
drag, startPoint x: 0, startPoint y: 0, endPoint x: 593, endPoint y: 251, distance: 644.3
click at [593, 251] on div "Instructions: You will hear a sentence. Please repeat the sentence exactly as y…" at bounding box center [443, 223] width 646 height 137
drag, startPoint x: 593, startPoint y: 251, endPoint x: 582, endPoint y: 260, distance: 14.5
click at [582, 260] on button "Stop Recording" at bounding box center [604, 268] width 312 height 21
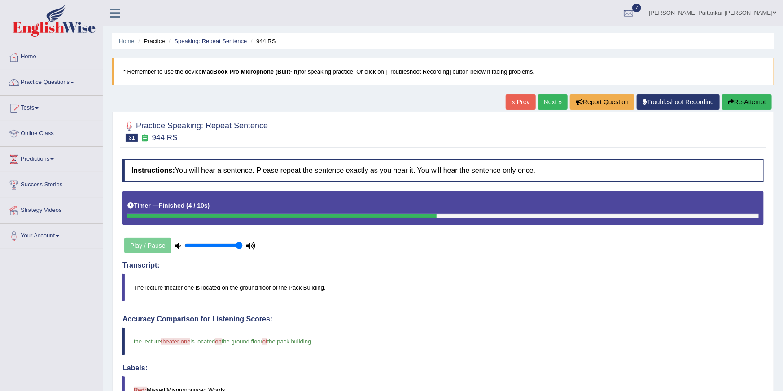
click at [47, 82] on link "Practice Questions" at bounding box center [51, 81] width 102 height 22
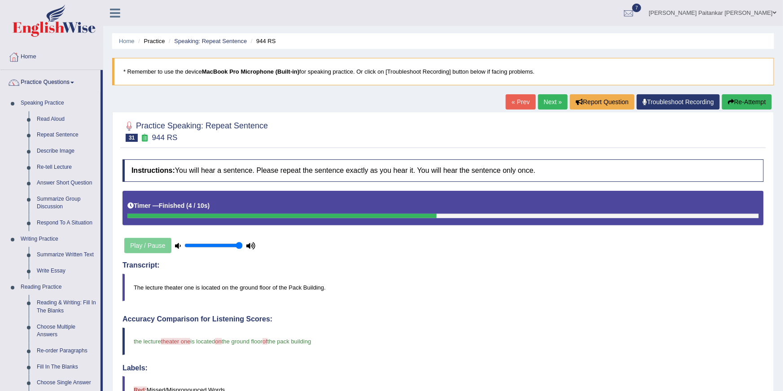
click at [53, 150] on link "Describe Image" at bounding box center [67, 151] width 68 height 16
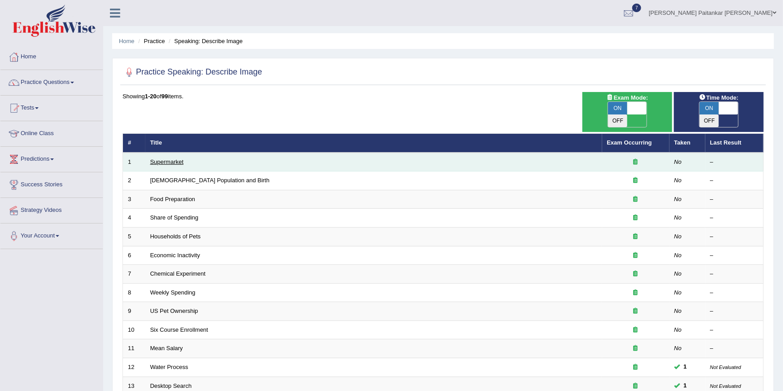
drag, startPoint x: 0, startPoint y: 0, endPoint x: 162, endPoint y: 151, distance: 221.7
click at [162, 158] on link "Supermarket" at bounding box center [166, 161] width 33 height 7
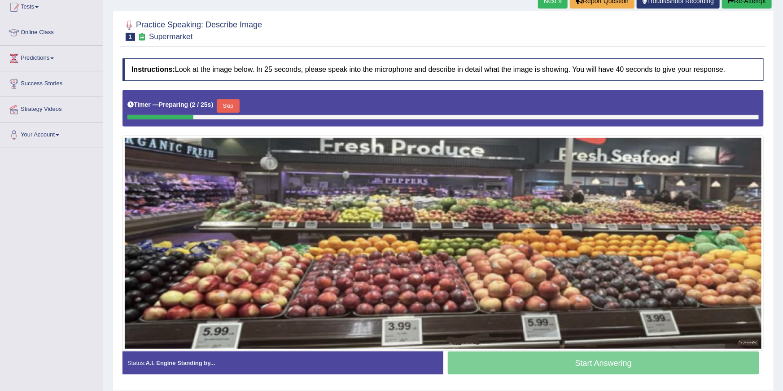
scroll to position [109, 0]
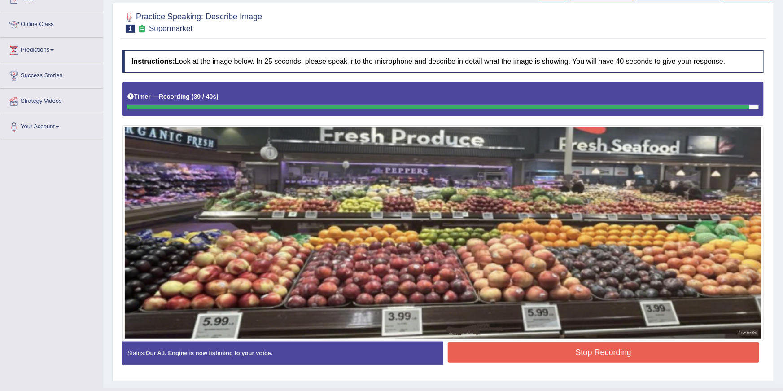
click at [507, 355] on button "Stop Recording" at bounding box center [604, 352] width 312 height 21
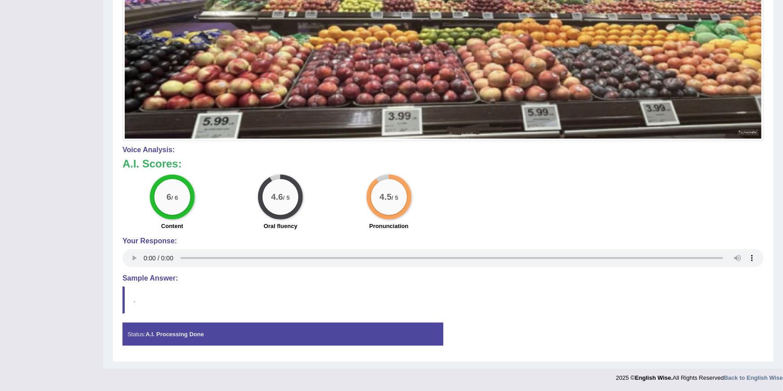
scroll to position [0, 0]
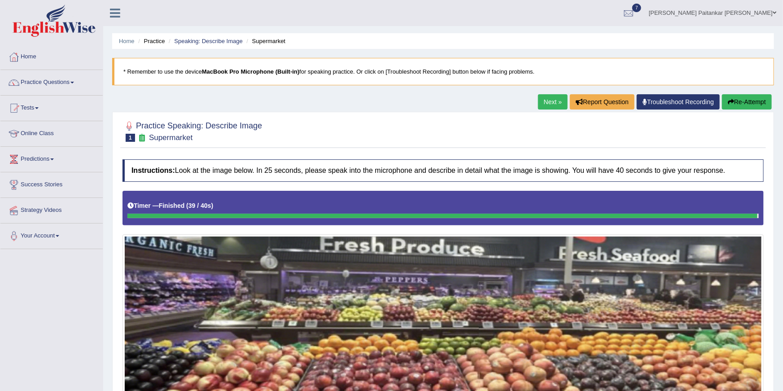
drag, startPoint x: 0, startPoint y: 0, endPoint x: 545, endPoint y: 105, distance: 554.9
click at [545, 105] on link "Next »" at bounding box center [553, 101] width 30 height 15
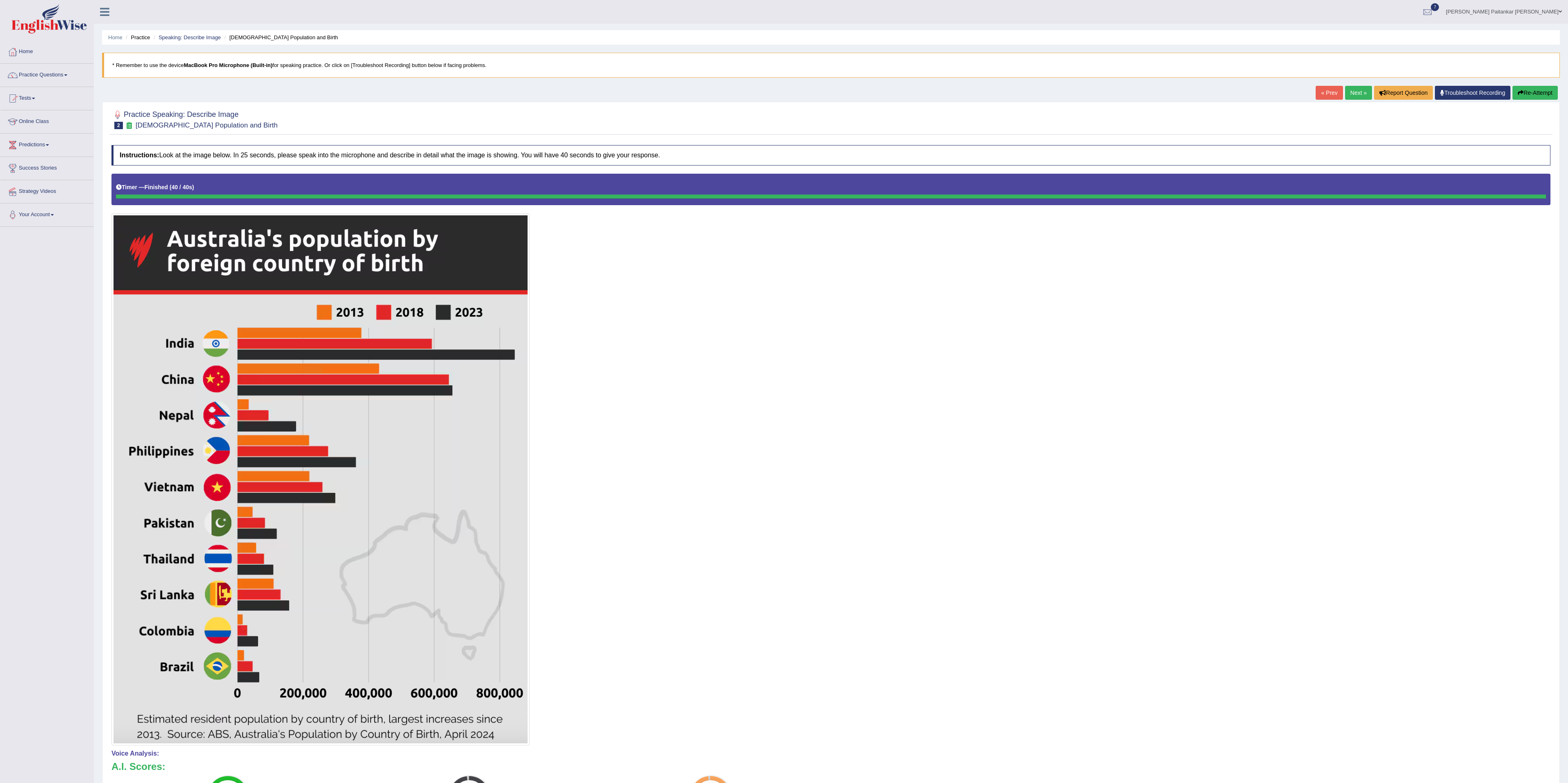
click at [713, 87] on link "Next »" at bounding box center [1359, 92] width 27 height 14
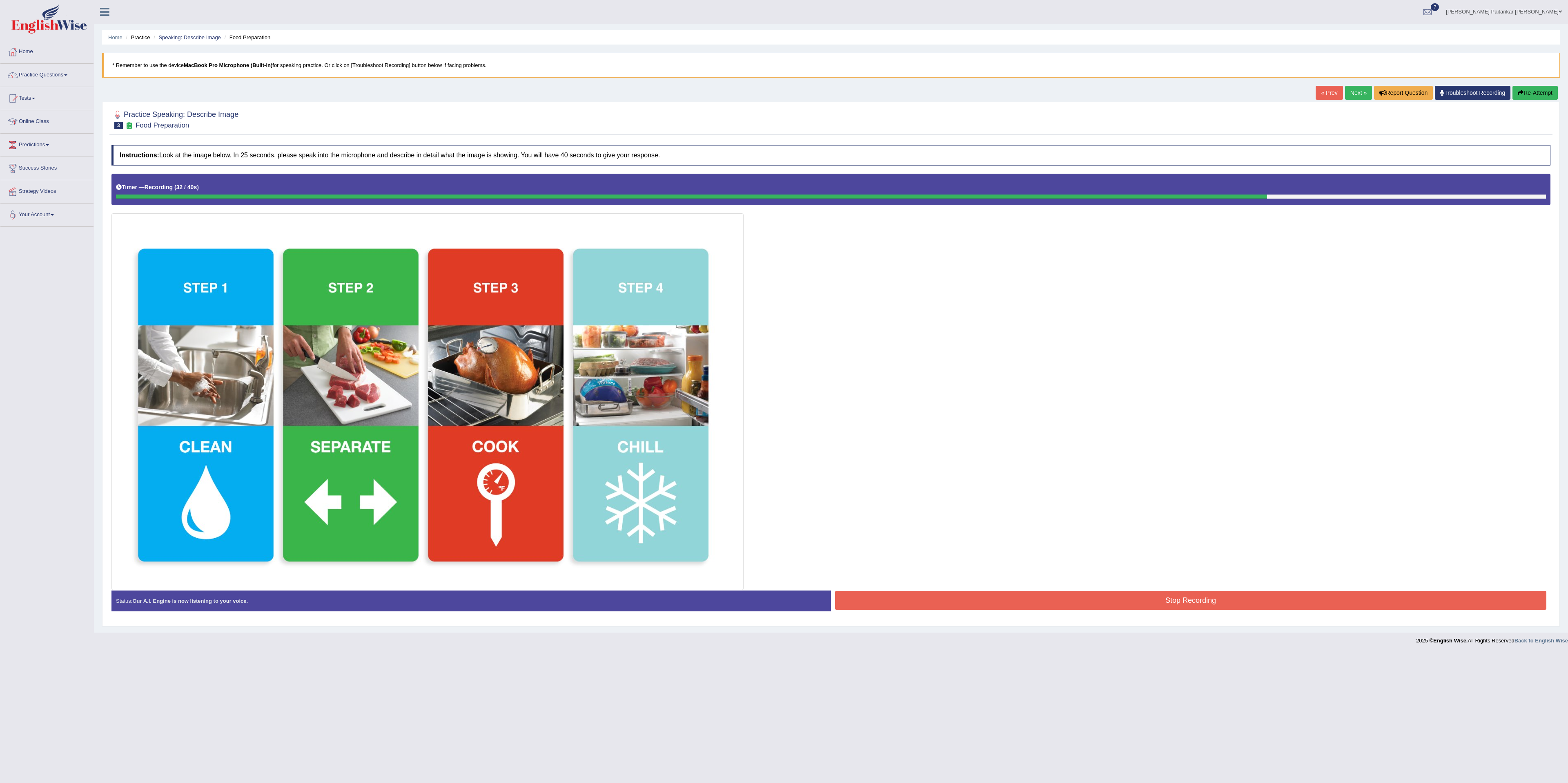
drag, startPoint x: 0, startPoint y: 0, endPoint x: 1020, endPoint y: 601, distance: 1183.9
click at [1020, 601] on button "Stop Recording" at bounding box center [1191, 600] width 712 height 19
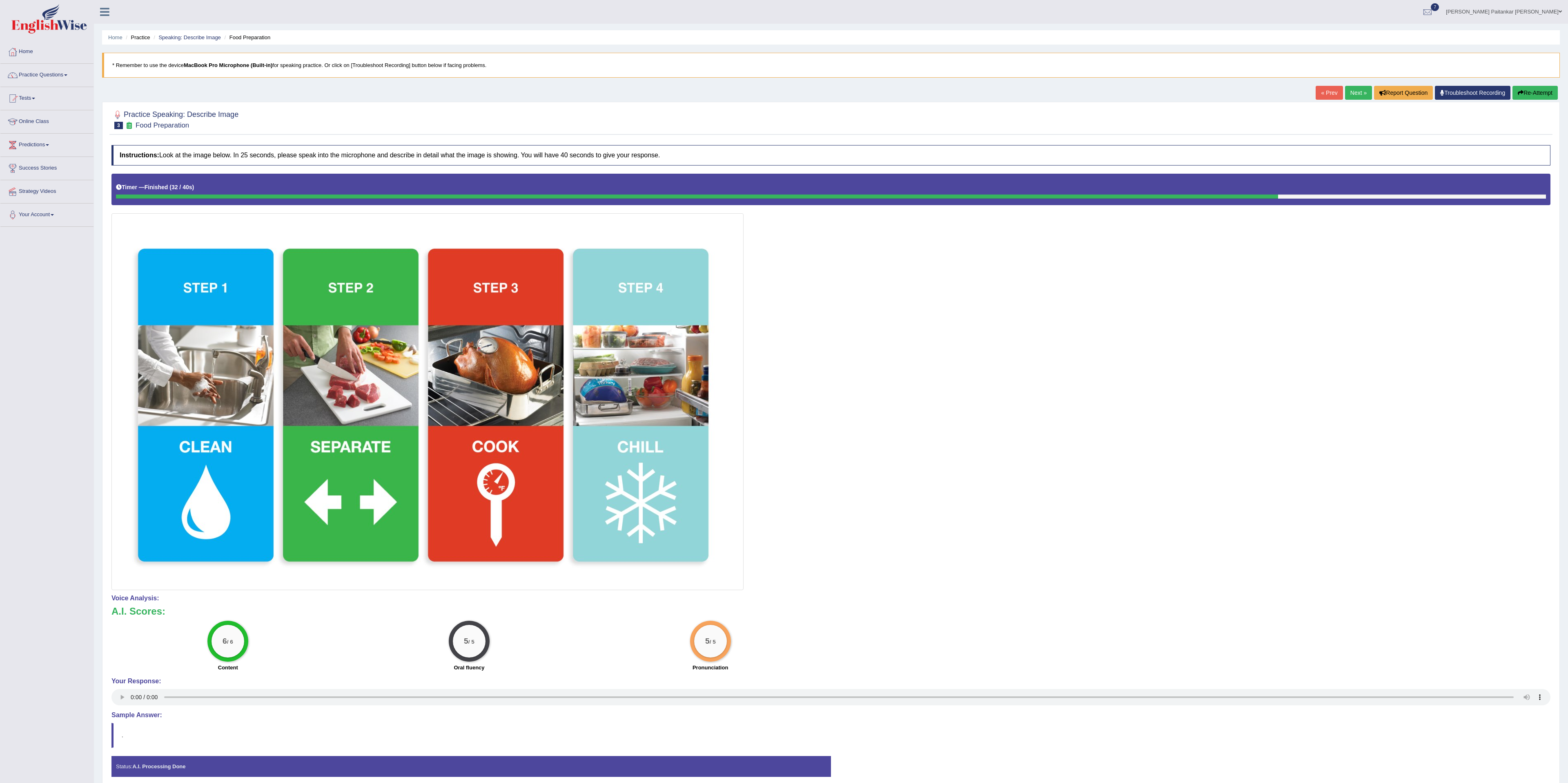
drag, startPoint x: 1020, startPoint y: 601, endPoint x: 1348, endPoint y: 98, distance: 600.5
click at [1348, 98] on link "Next »" at bounding box center [1359, 92] width 27 height 14
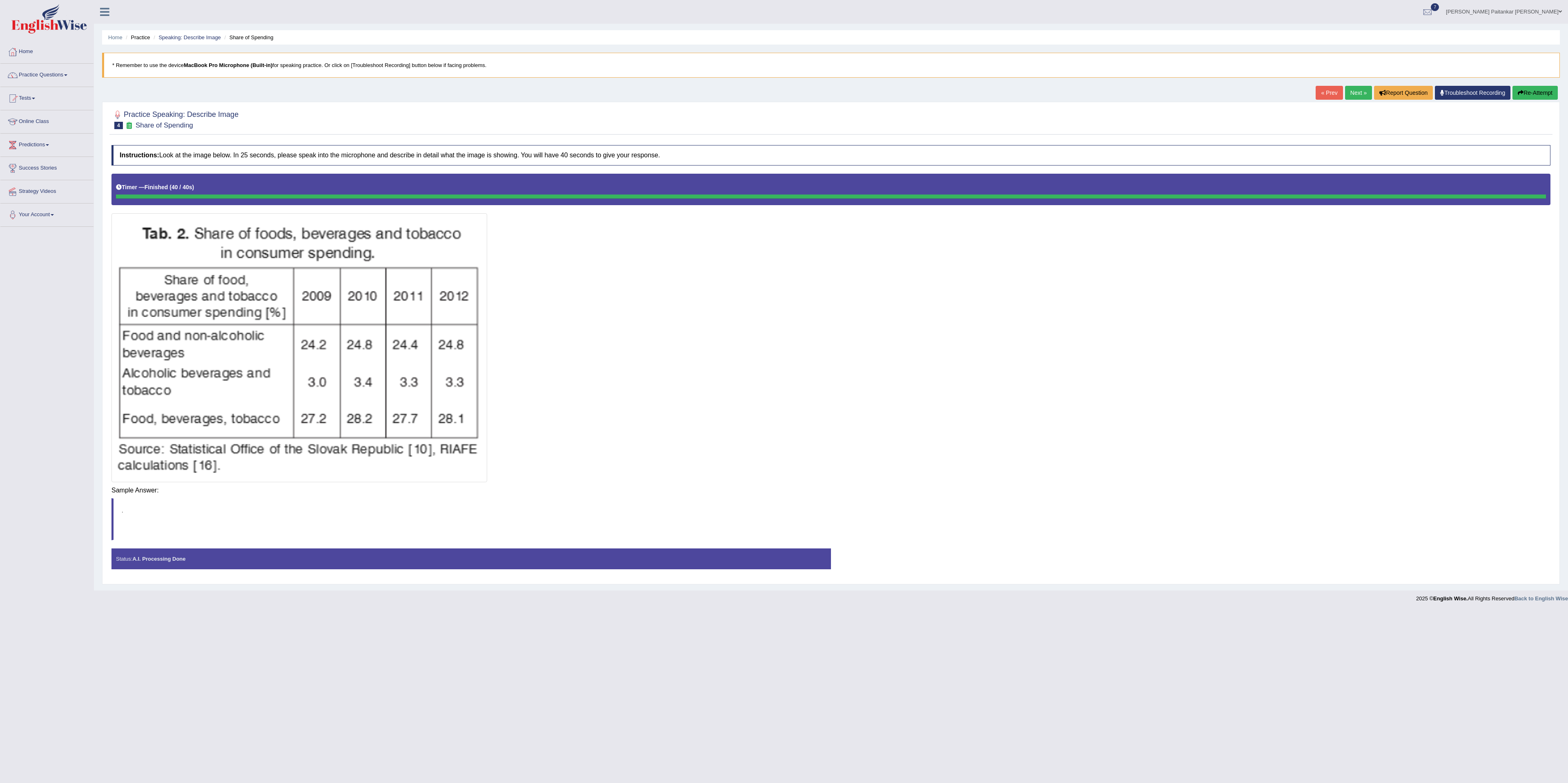
drag, startPoint x: 0, startPoint y: 0, endPoint x: 1048, endPoint y: 494, distance: 1158.6
click at [0, 0] on div "Saving your answer..." at bounding box center [0, 0] width 0 height 0
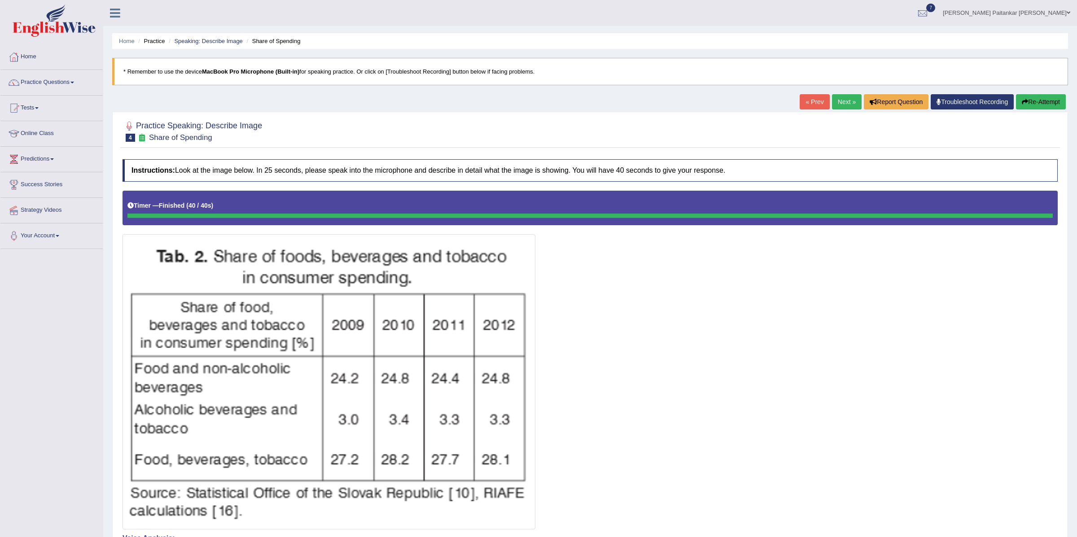
drag, startPoint x: 1152, startPoint y: 543, endPoint x: 78, endPoint y: 86, distance: 1167.5
click at [78, 86] on link "Practice Questions" at bounding box center [51, 81] width 102 height 22
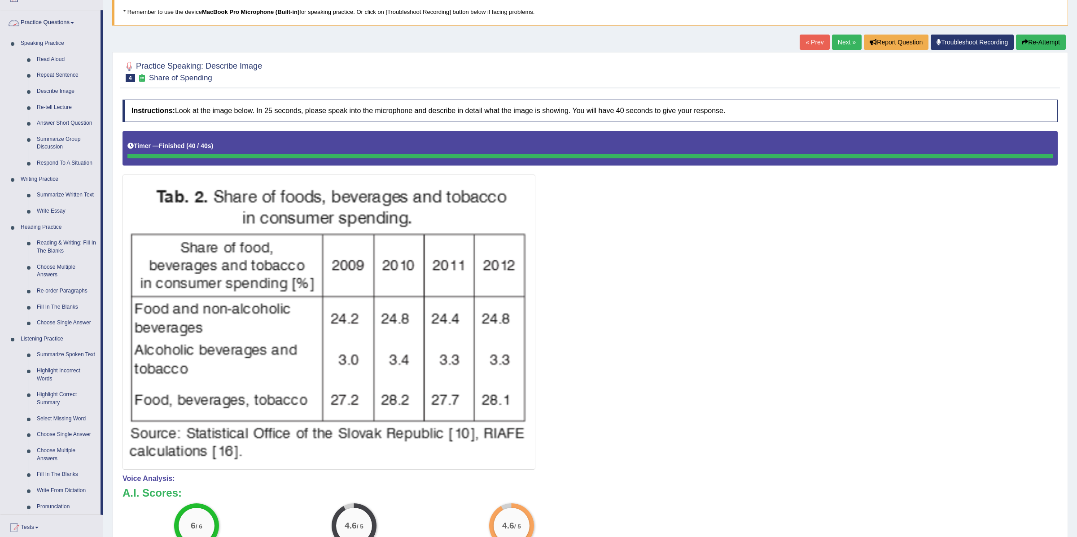
scroll to position [59, 0]
click at [74, 196] on link "Summarize Written Text" at bounding box center [67, 196] width 68 height 16
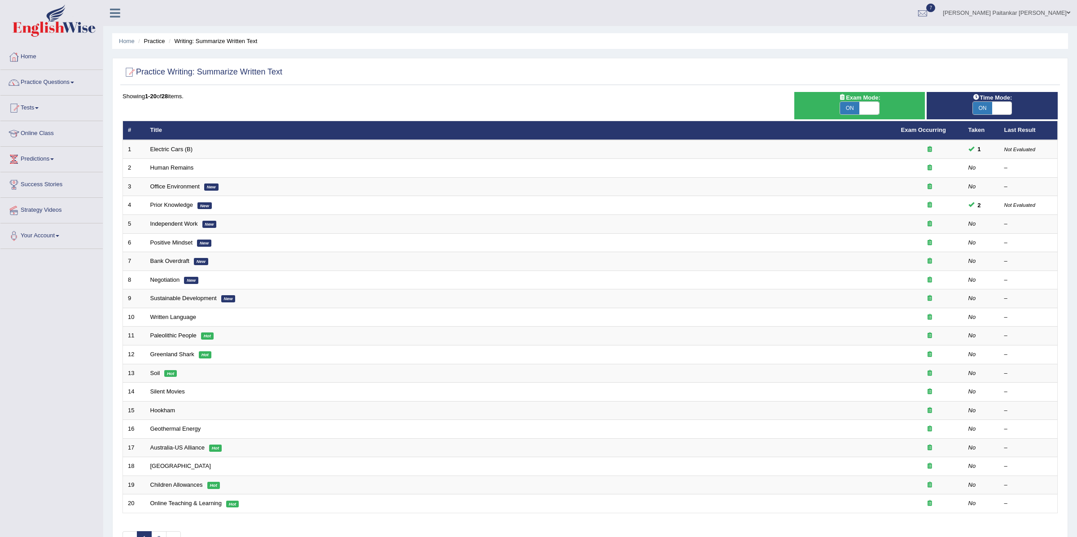
click at [195, 192] on td "Office Environment New" at bounding box center [520, 186] width 751 height 19
click at [181, 188] on link "Office Environment" at bounding box center [174, 186] width 49 height 7
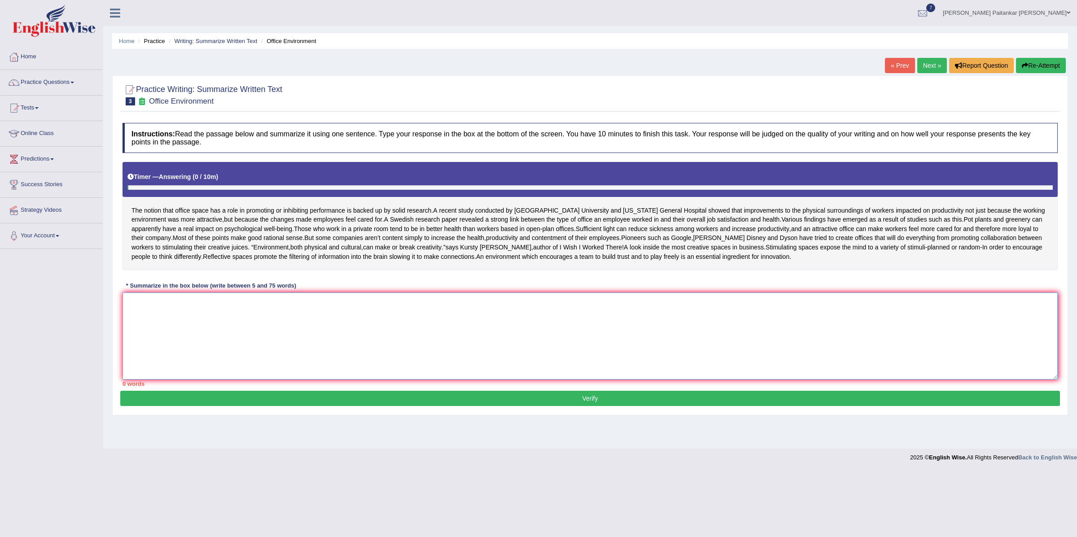
click at [277, 330] on textarea at bounding box center [590, 336] width 935 height 87
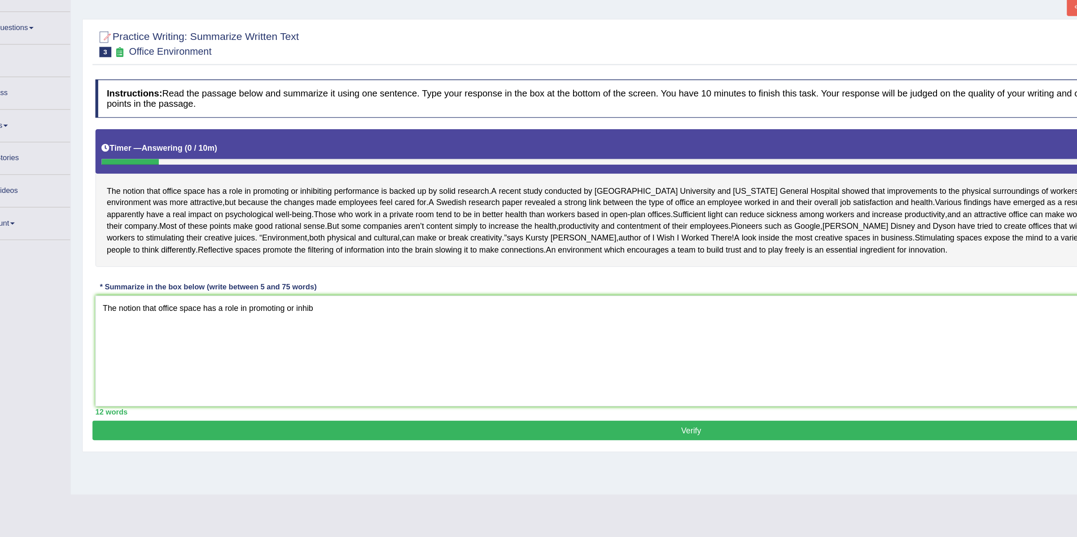
click at [650, 262] on span "play" at bounding box center [656, 256] width 12 height 9
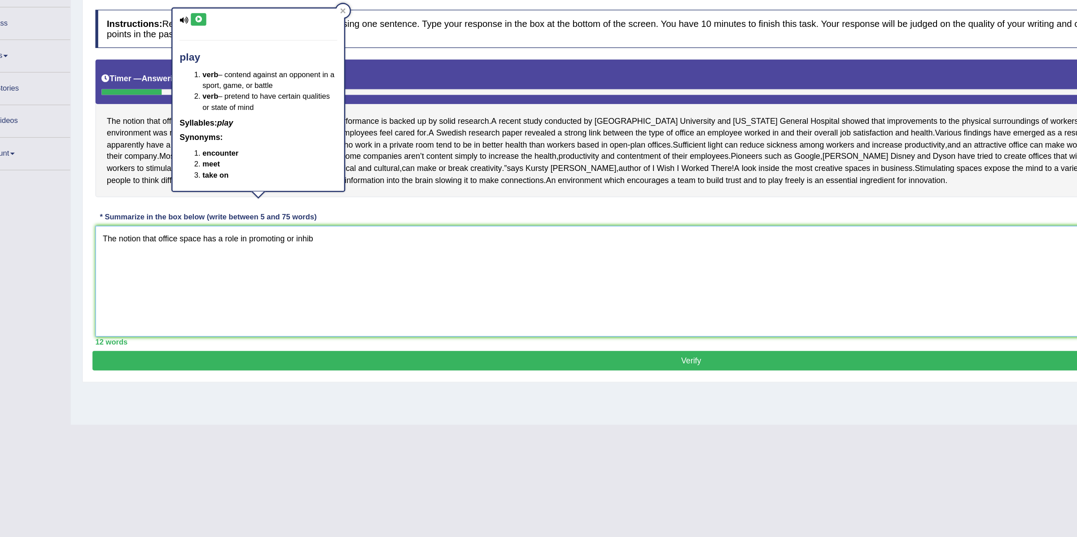
click at [327, 349] on textarea "The notion that office space has a role in promoting or inhib" at bounding box center [590, 336] width 935 height 87
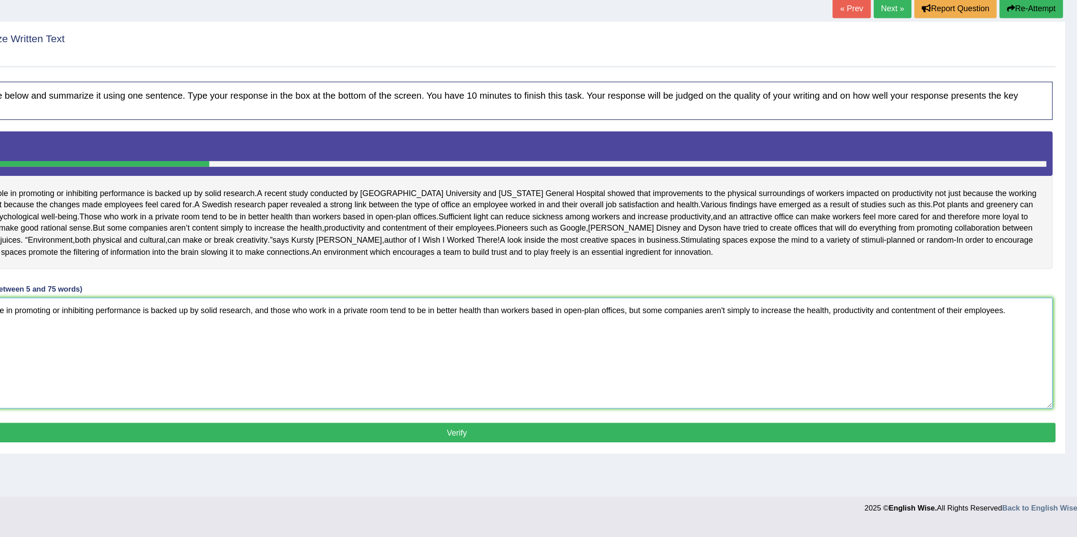
type textarea "The notion that office space has a role in promoting or inhibiting performance …"
click at [624, 406] on button "Verify" at bounding box center [590, 398] width 940 height 15
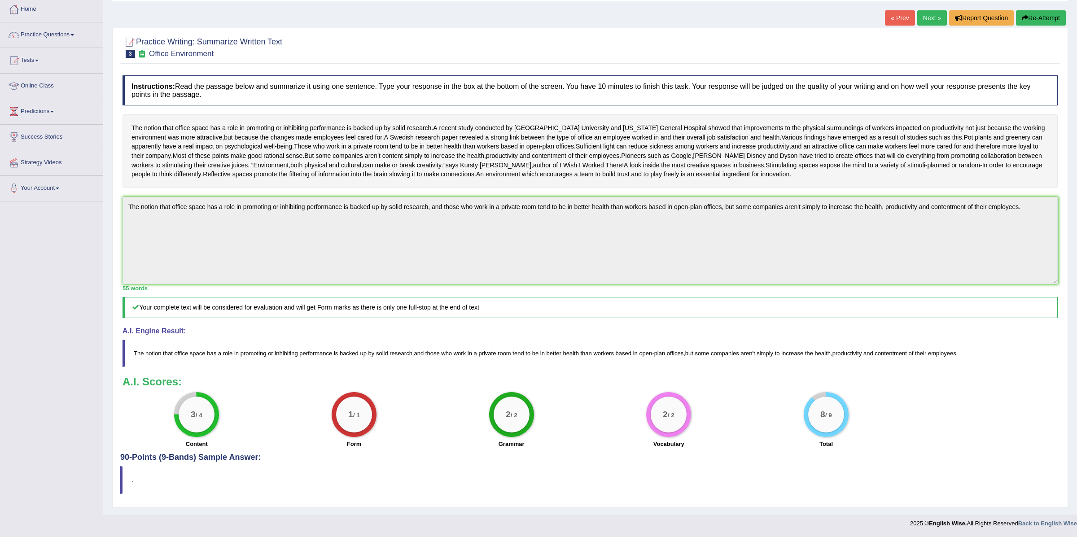
scroll to position [46, 0]
click at [907, 214] on div "Instructions: Read the passage below and summarize it using one sentence. Type …" at bounding box center [590, 264] width 940 height 382
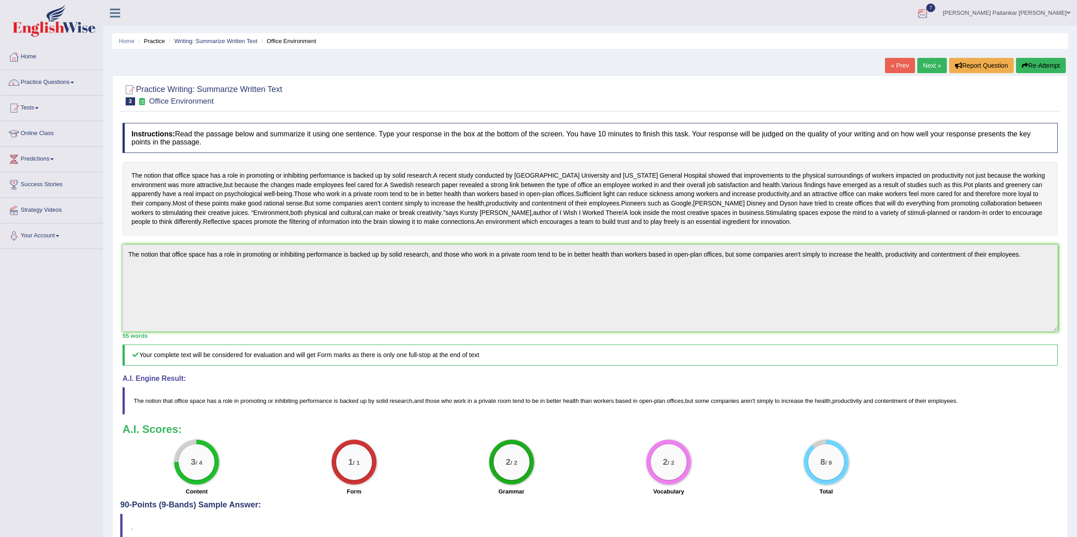
click at [1044, 68] on button "Re-Attempt" at bounding box center [1041, 65] width 50 height 15
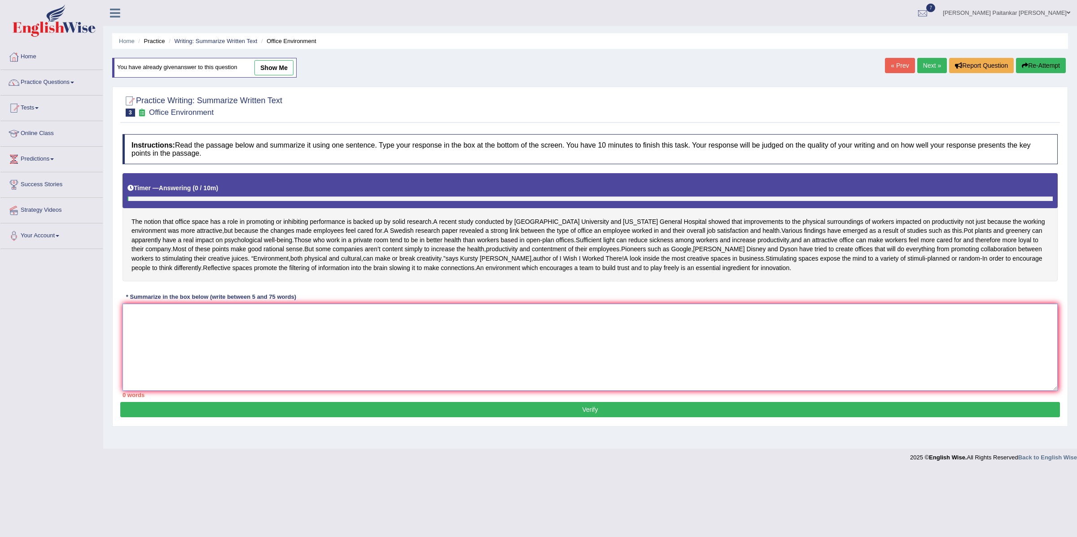
click at [259, 339] on textarea at bounding box center [590, 347] width 935 height 87
paste textarea "The notion that office space has a role in promoting or inhibiting performance …"
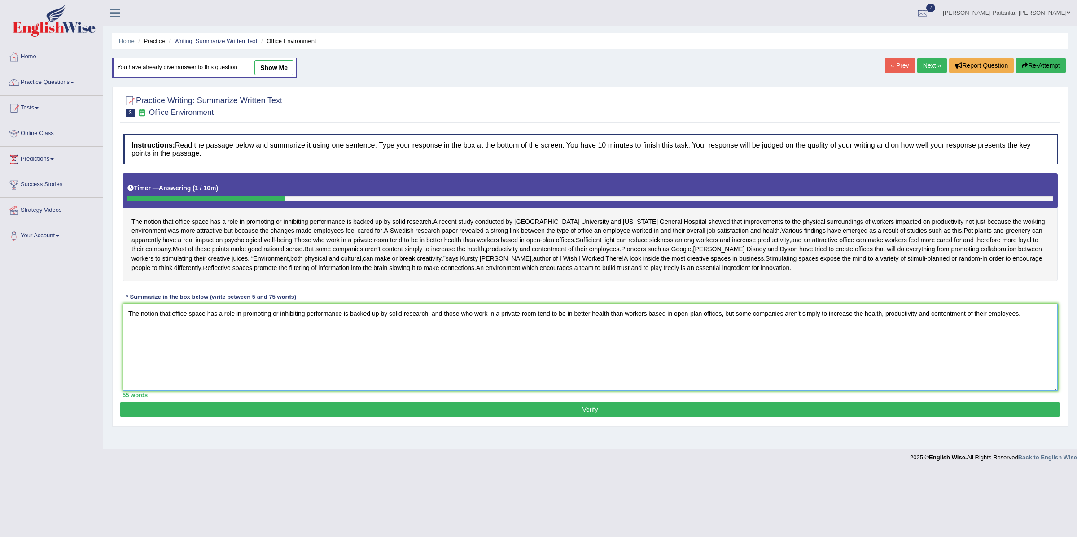
click at [793, 329] on textarea "The notion that office space has a role in promoting or inhibiting performance …" at bounding box center [590, 347] width 935 height 87
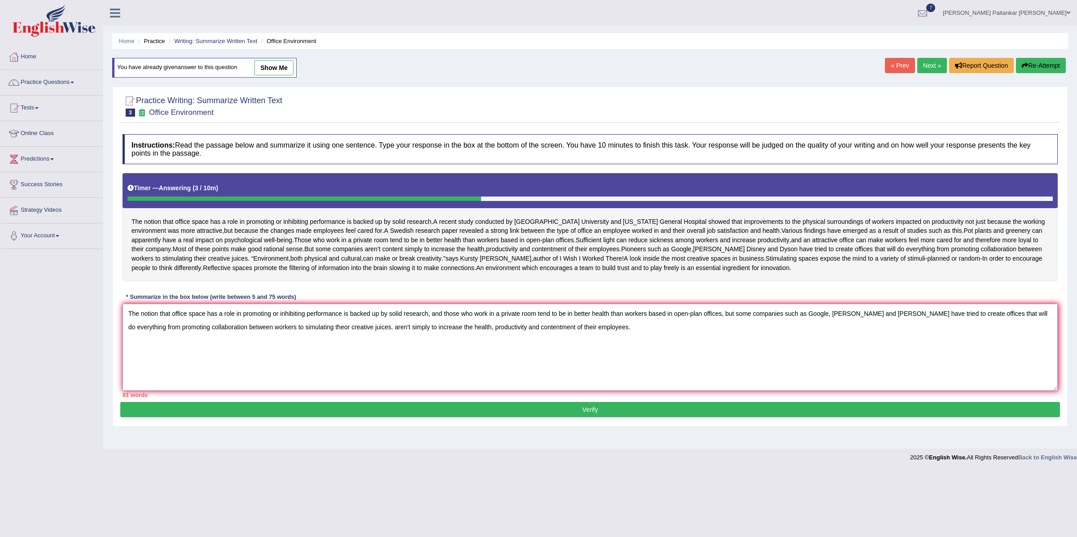
drag, startPoint x: 360, startPoint y: 348, endPoint x: 615, endPoint y: 350, distance: 254.9
click at [616, 351] on textarea "The notion that office space has a role in promoting or inhibiting performance …" at bounding box center [590, 347] width 935 height 87
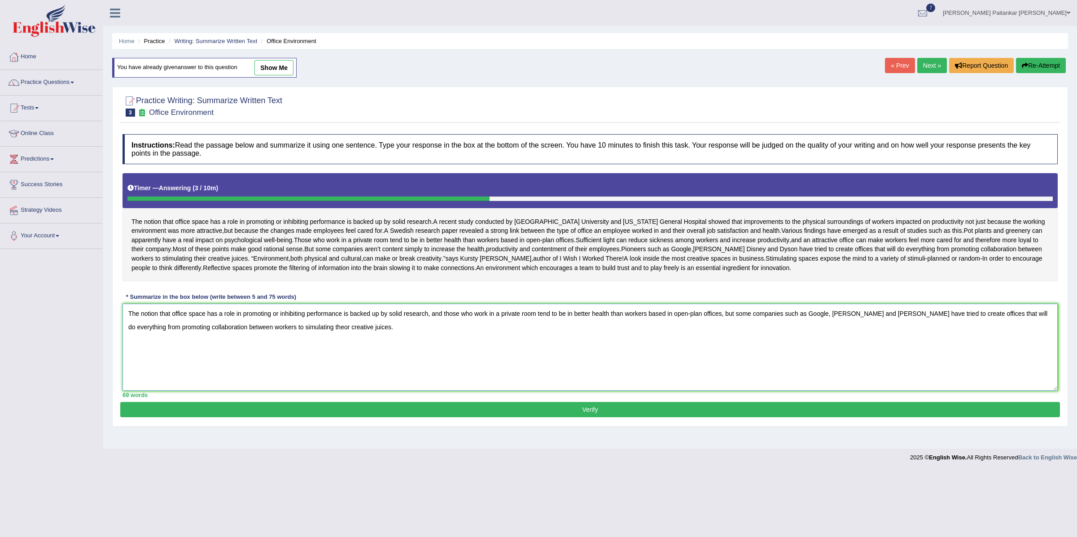
type textarea "The notion that office space has a role in promoting or inhibiting performance …"
click at [690, 417] on button "Verify" at bounding box center [590, 409] width 940 height 15
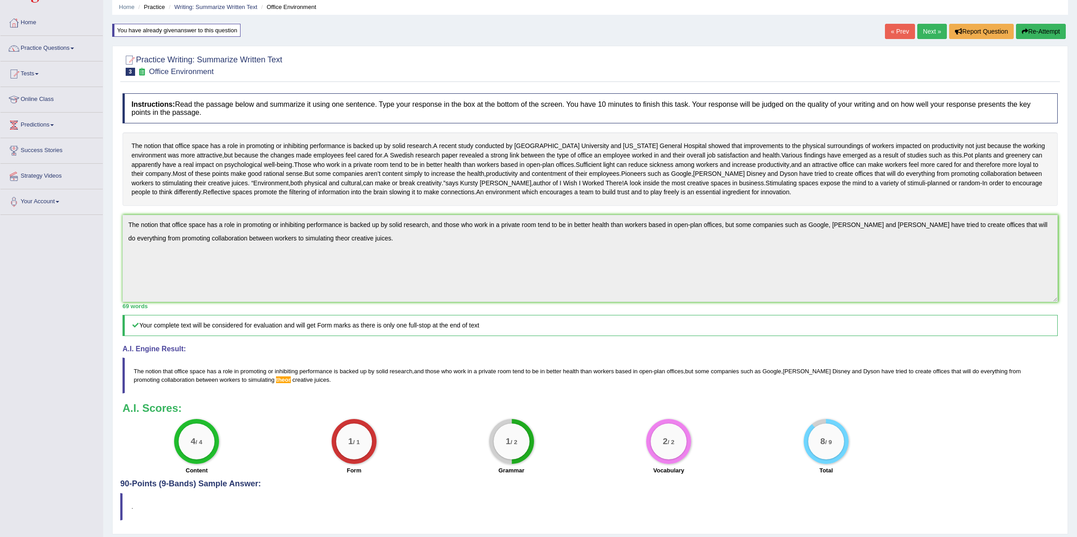
scroll to position [33, 0]
click at [1043, 31] on button "Re-Attempt" at bounding box center [1041, 32] width 50 height 15
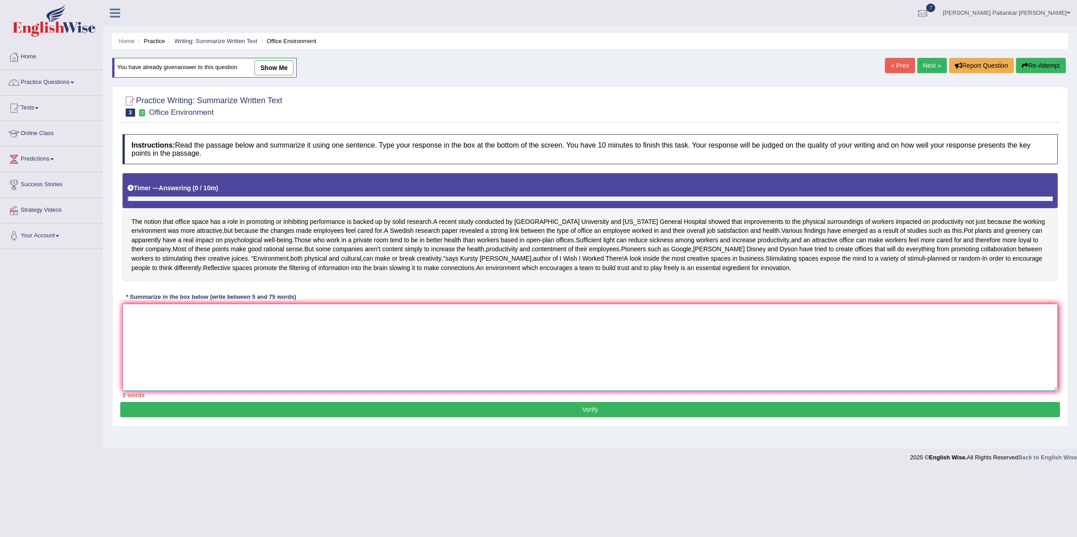
click at [182, 342] on textarea at bounding box center [590, 347] width 935 height 87
paste textarea "The notion that office space has a role in promoting or inhibiting performance …"
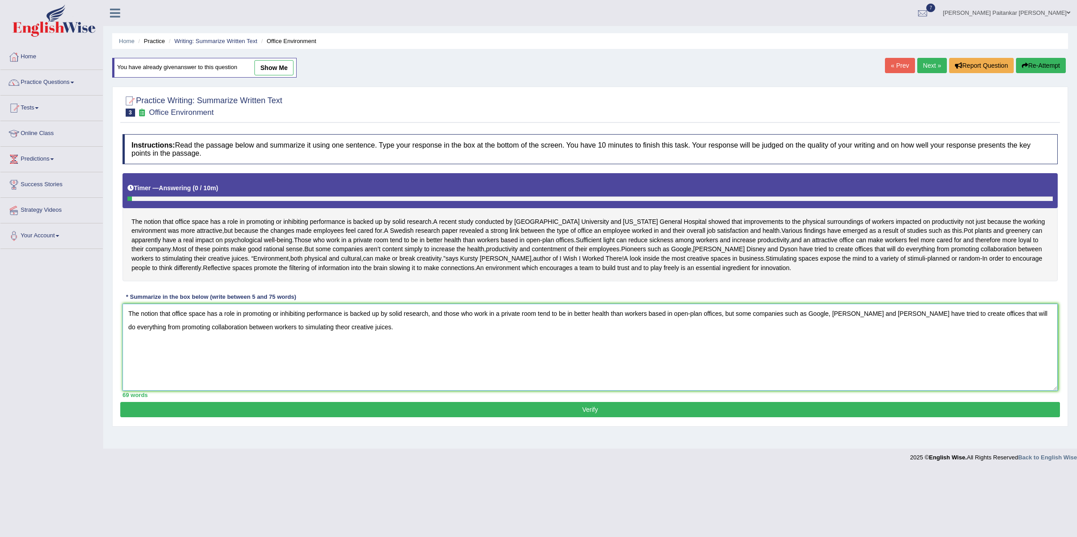
click at [312, 347] on textarea "The notion that office space has a role in promoting or inhibiting performance …" at bounding box center [590, 347] width 935 height 87
click at [398, 344] on textarea "The notion that office space has a role in promoting or inhibiting performance …" at bounding box center [590, 347] width 935 height 87
type textarea "The notion that office space has a role in promoting or inhibiting performance …"
click at [407, 417] on button "Verify" at bounding box center [590, 409] width 940 height 15
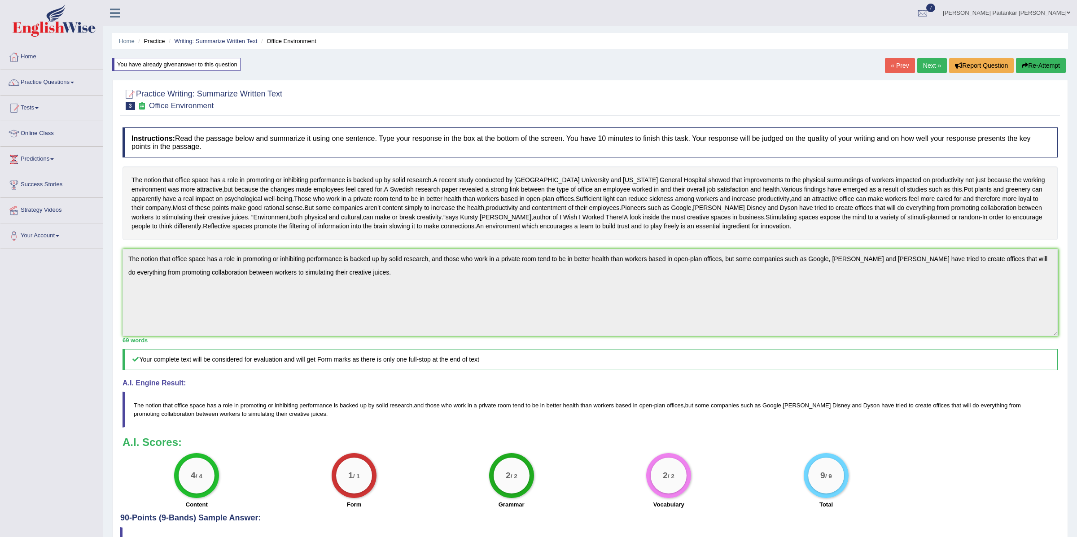
click at [933, 68] on link "Next »" at bounding box center [932, 65] width 30 height 15
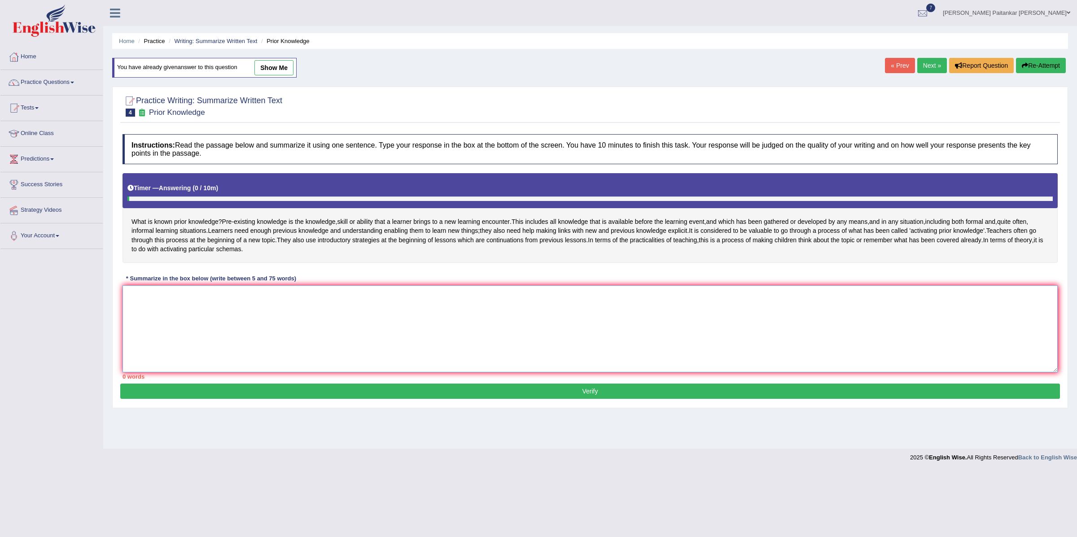
click at [307, 346] on textarea at bounding box center [590, 328] width 935 height 87
drag, startPoint x: 227, startPoint y: 224, endPoint x: 268, endPoint y: 244, distance: 45.8
click at [267, 244] on div "What is known prior knowledge ? Pre - existing knowledge is the knowledge , ski…" at bounding box center [590, 218] width 935 height 90
drag, startPoint x: 714, startPoint y: 239, endPoint x: 330, endPoint y: 242, distance: 383.7
click at [331, 241] on div "What is known prior knowledge ? Pre - existing knowledge is the knowledge , ski…" at bounding box center [590, 218] width 935 height 90
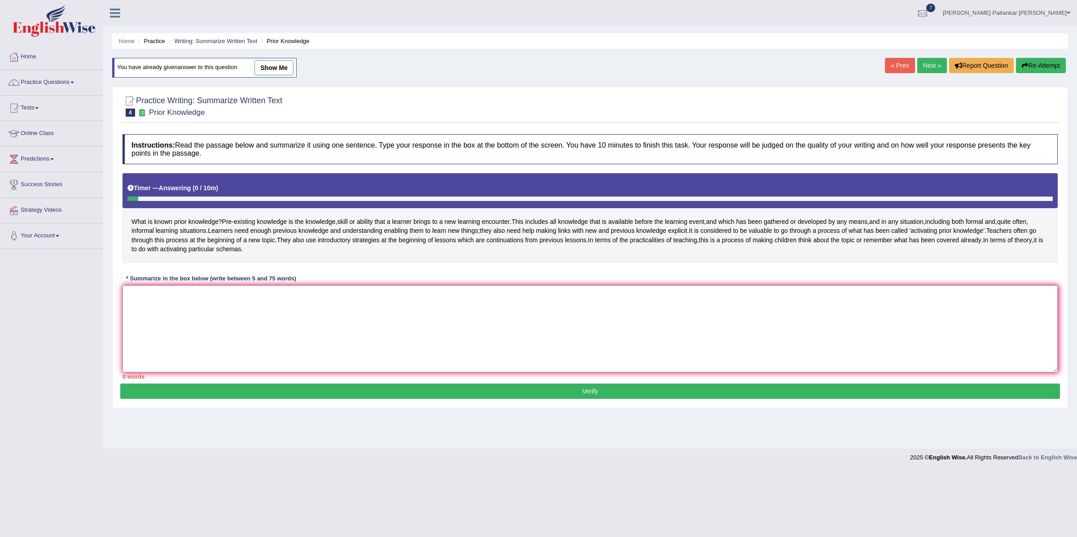
click at [210, 351] on textarea at bounding box center [590, 328] width 935 height 87
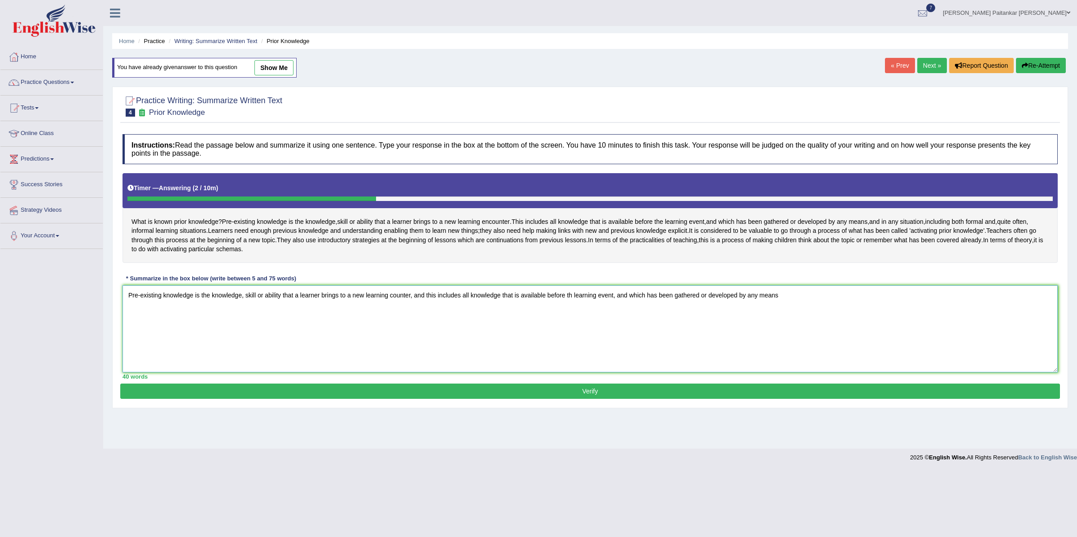
click at [166, 368] on textarea "Pre-existing knowledge is the knowledge, skill or ability that a learner brings…" at bounding box center [590, 328] width 935 height 87
drag, startPoint x: 413, startPoint y: 313, endPoint x: 480, endPoint y: 352, distance: 77.8
click at [480, 352] on textarea "Pre-existing knowledge is the knowledge, skill or ability that a learner brings…" at bounding box center [590, 328] width 935 height 87
click at [219, 303] on textarea "Pre-existing knowledge is the knowledge, skill or ability that a learner brings…" at bounding box center [590, 328] width 935 height 87
drag, startPoint x: 685, startPoint y: 313, endPoint x: 708, endPoint y: 313, distance: 22.4
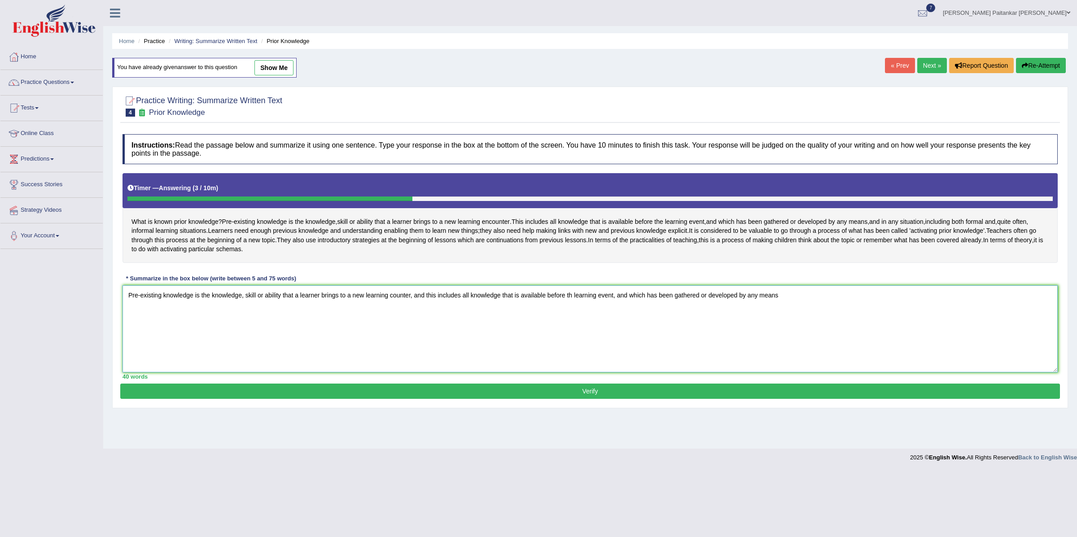
click at [708, 313] on textarea "Pre-existing knowledge is the knowledge, skill or ability that a learner brings…" at bounding box center [590, 328] width 935 height 87
click at [809, 305] on textarea "Pre-existing knowledge is the knowledge, skill or ability that a learner brings…" at bounding box center [590, 328] width 935 height 87
drag, startPoint x: 723, startPoint y: 299, endPoint x: 767, endPoint y: 335, distance: 57.1
click at [767, 337] on textarea "Pre-existing knowledge is the knowledge, skill or ability that a learner brings…" at bounding box center [590, 328] width 935 height 87
click at [767, 335] on textarea "Pre-existing knowledge is the knowledge, skill or ability that a learner brings…" at bounding box center [590, 328] width 935 height 87
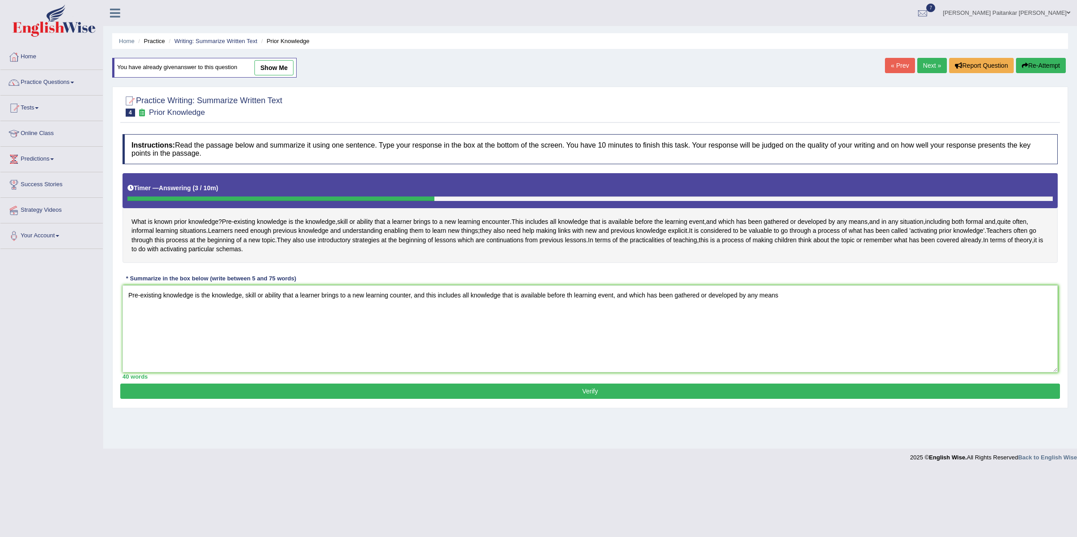
drag, startPoint x: 640, startPoint y: 249, endPoint x: 654, endPoint y: 269, distance: 24.8
click at [654, 263] on div "What is known prior knowledge ? Pre - existing knowledge is the knowledge , ski…" at bounding box center [590, 218] width 935 height 90
click at [798, 305] on textarea "Pre-existing knowledge is the knowledge, skill or ability that a learner brings…" at bounding box center [590, 328] width 935 height 87
click at [504, 319] on textarea "Pre-existing knowledge is the knowledge, skill or ability that a learner brings…" at bounding box center [590, 328] width 935 height 87
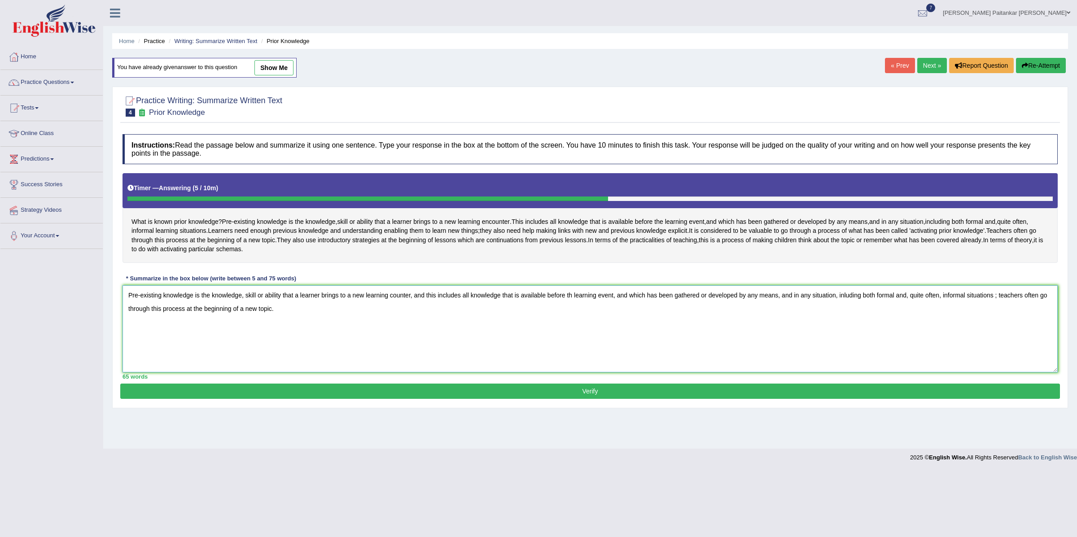
type textarea "Pre-existing knowledge is the knowledge, skill or ability that a learner brings…"
click at [414, 399] on button "Verify" at bounding box center [590, 391] width 940 height 15
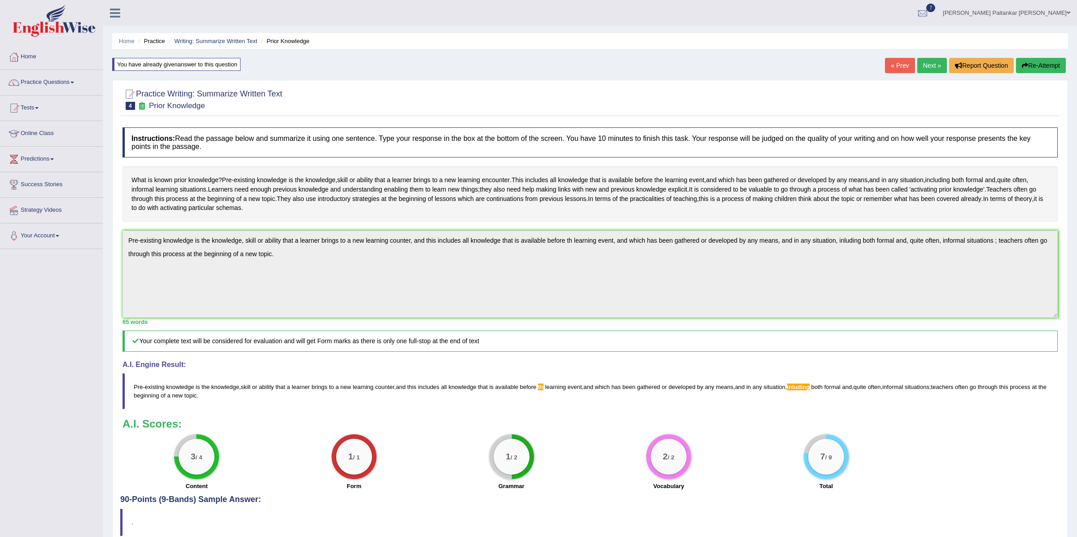
click at [1041, 71] on button "Re-Attempt" at bounding box center [1041, 65] width 50 height 15
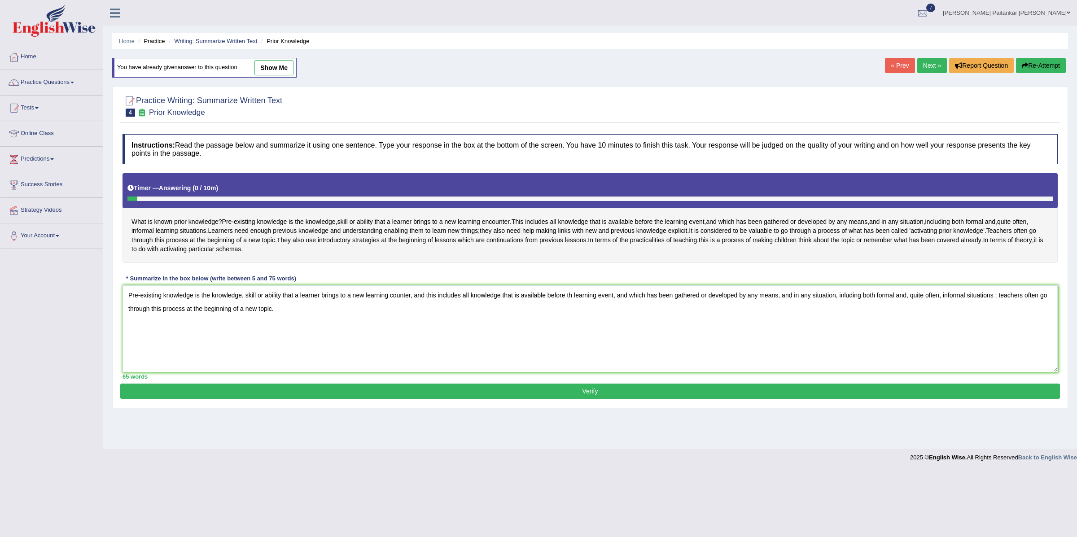
click at [852, 306] on textarea "Pre-existing knowledge is the knowledge, skill or ability that a learner brings…" at bounding box center [590, 328] width 935 height 87
type textarea "Pre-existing knowledge is the knowledge, skill or ability that a learner brings…"
click at [675, 408] on div "Practice Writing: Summarize Written Text 4 Prior Knowledge Instructions: Read t…" at bounding box center [590, 248] width 956 height 322
click at [674, 399] on button "Verify" at bounding box center [590, 391] width 940 height 15
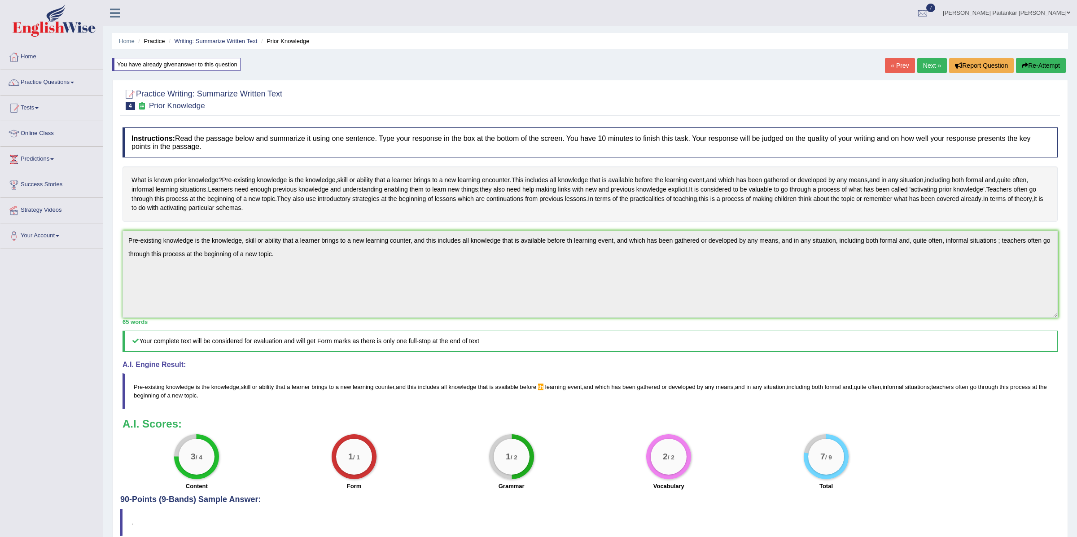
click at [112, 235] on div "Practice Writing: Summarize Written Text 4 Prior Knowledge Instructions: Read t…" at bounding box center [590, 315] width 956 height 470
click at [1025, 70] on button "Re-Attempt" at bounding box center [1041, 65] width 50 height 15
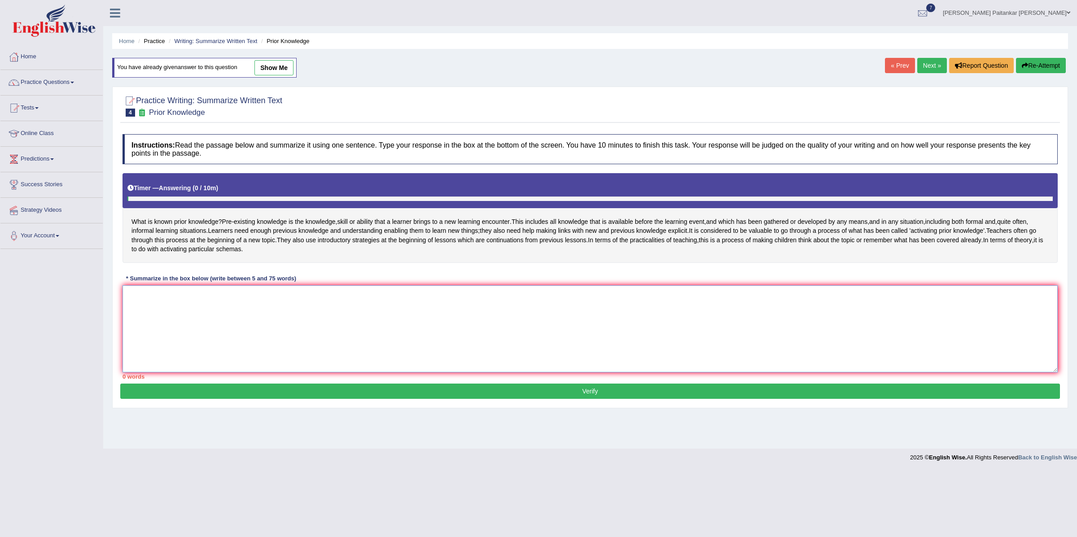
click at [344, 335] on textarea at bounding box center [590, 328] width 935 height 87
paste textarea "Pre-existing knowledge is the knowledge, skill or ability that a learner brings…"
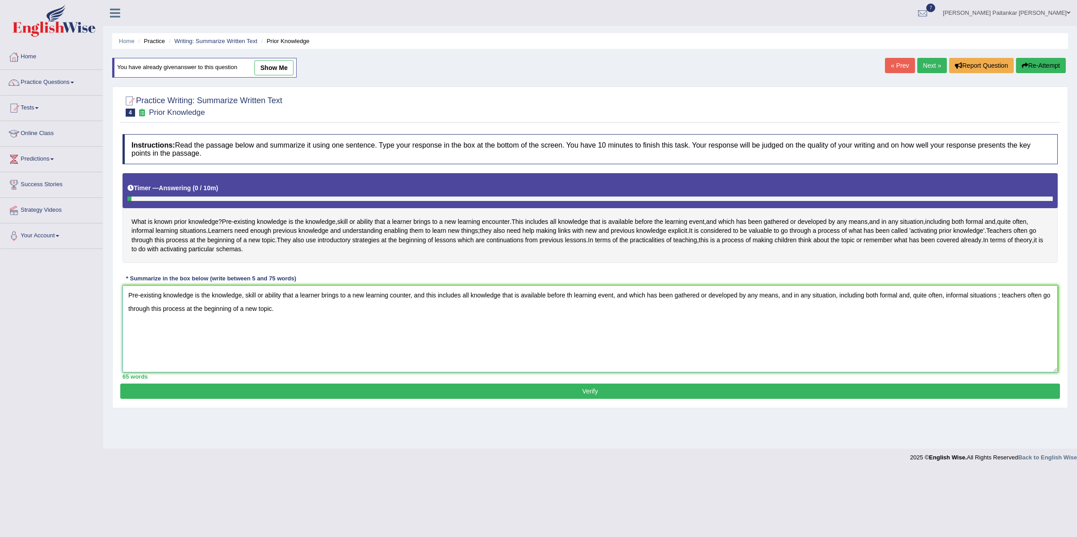
click at [578, 307] on textarea "Pre-existing knowledge is the knowledge, skill or ability that a learner brings…" at bounding box center [590, 328] width 935 height 87
type textarea "Pre-existing knowledge is the knowledge, skill or ability that a learner brings…"
click at [689, 399] on button "Verify" at bounding box center [590, 391] width 940 height 15
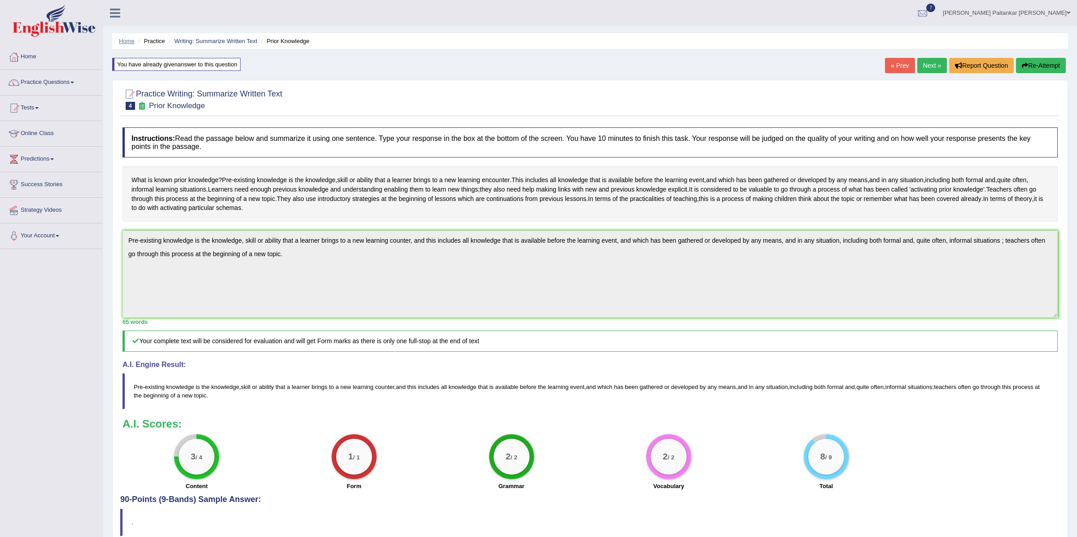
click at [124, 42] on link "Home" at bounding box center [127, 41] width 16 height 7
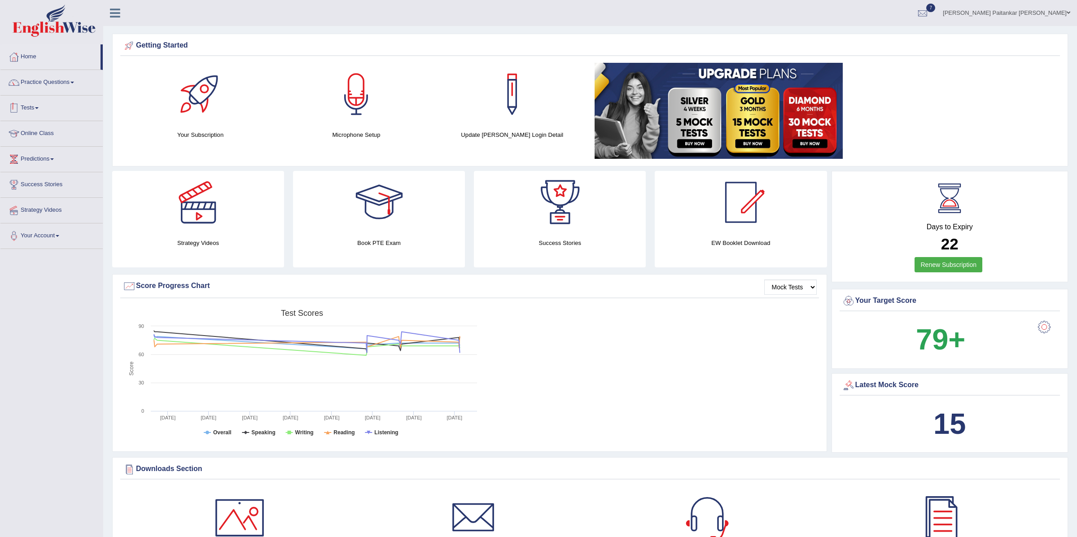
click at [63, 77] on link "Practice Questions" at bounding box center [51, 81] width 102 height 22
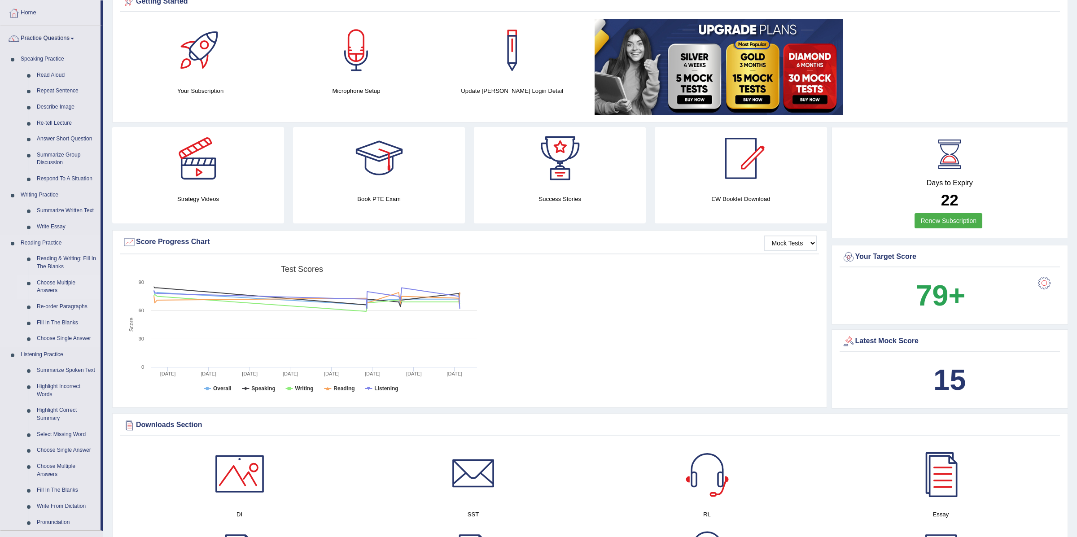
scroll to position [57, 0]
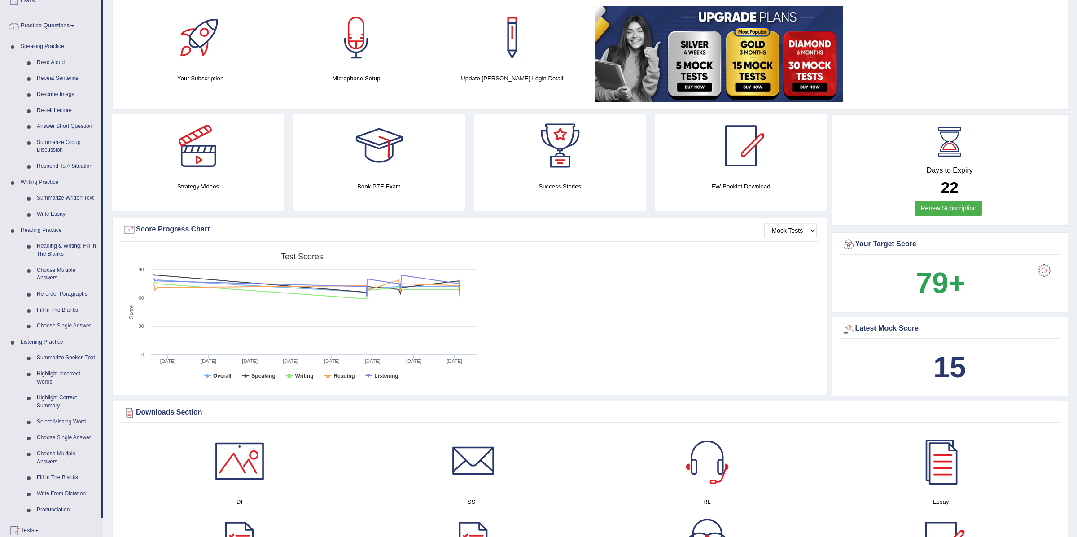
click at [58, 237] on link "Reading Practice" at bounding box center [59, 231] width 84 height 16
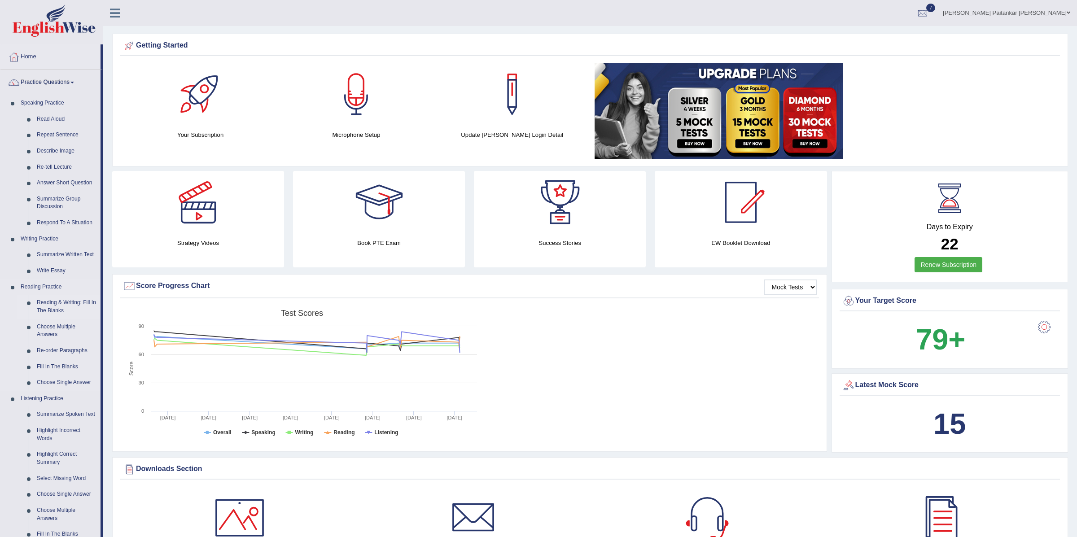
click at [41, 308] on link "Reading & Writing: Fill In The Blanks" at bounding box center [67, 307] width 68 height 24
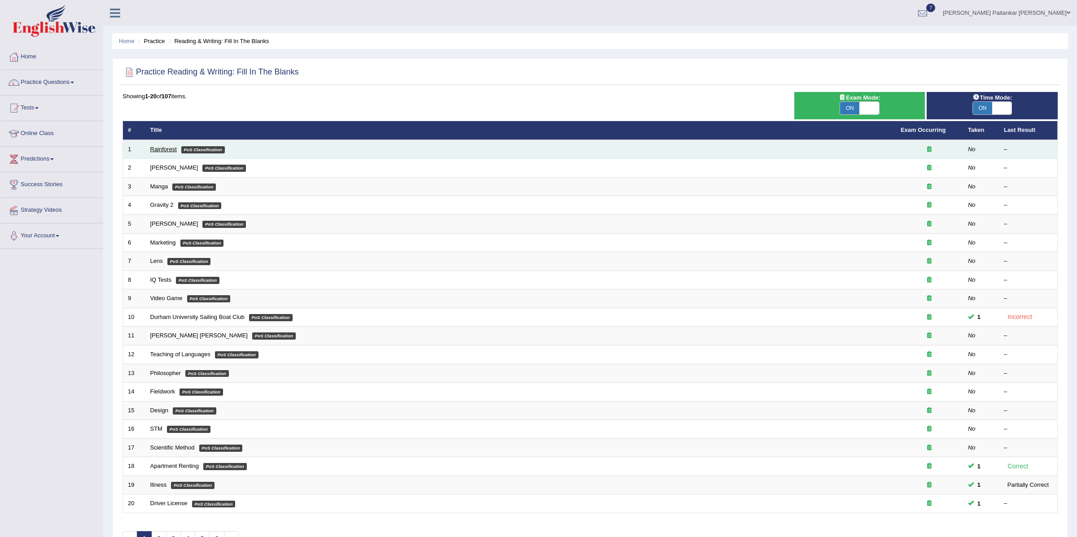
click at [164, 147] on link "Rainforest" at bounding box center [163, 149] width 26 height 7
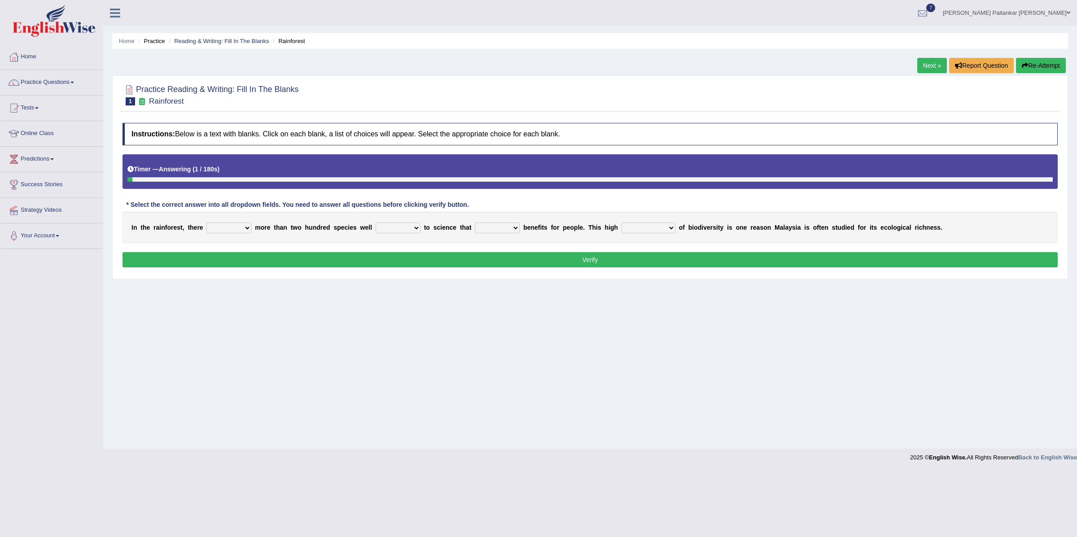
click at [224, 227] on select "have can be has is" at bounding box center [228, 228] width 45 height 11
